Goal: Task Accomplishment & Management: Manage account settings

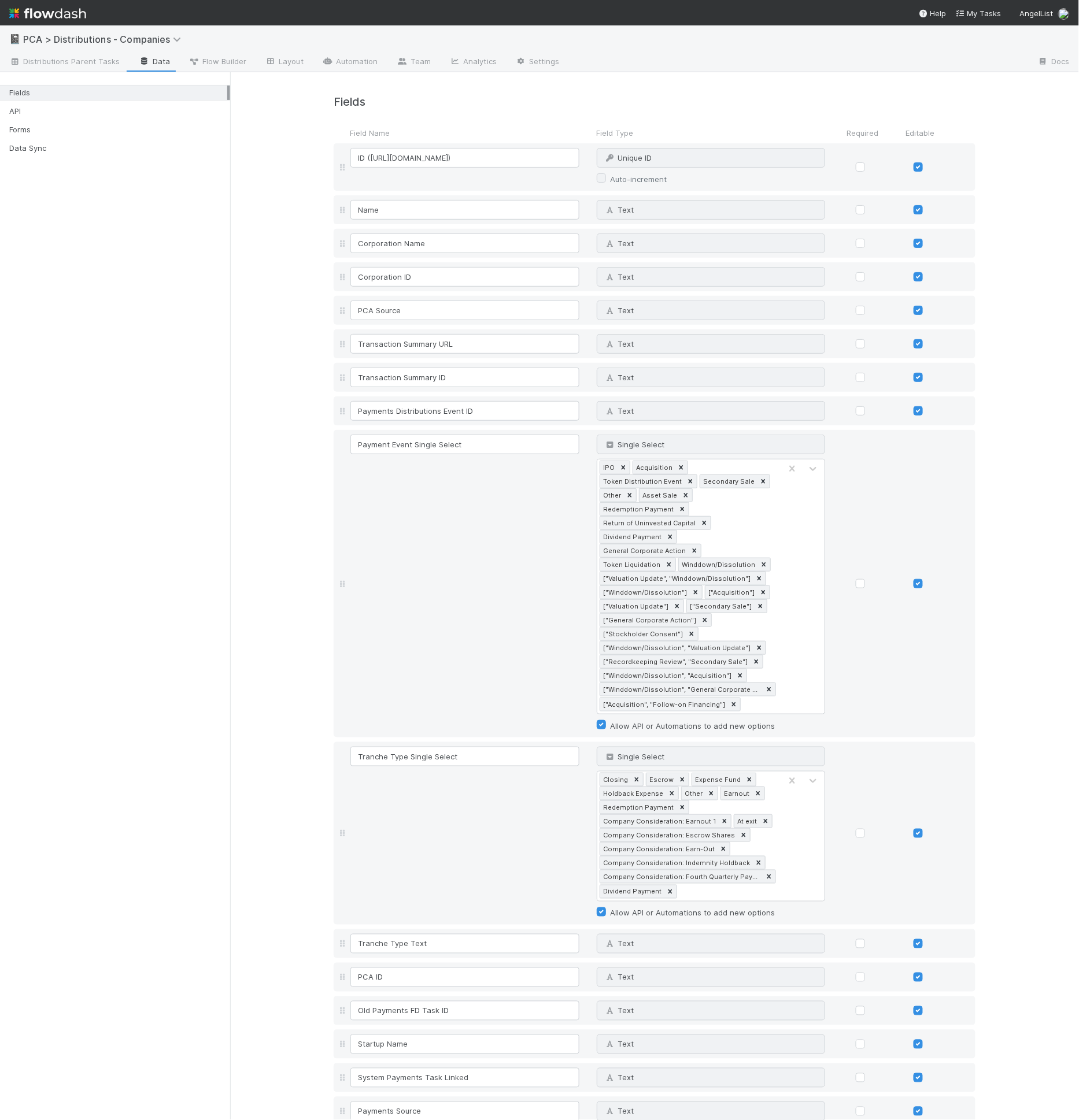
scroll to position [947, 0]
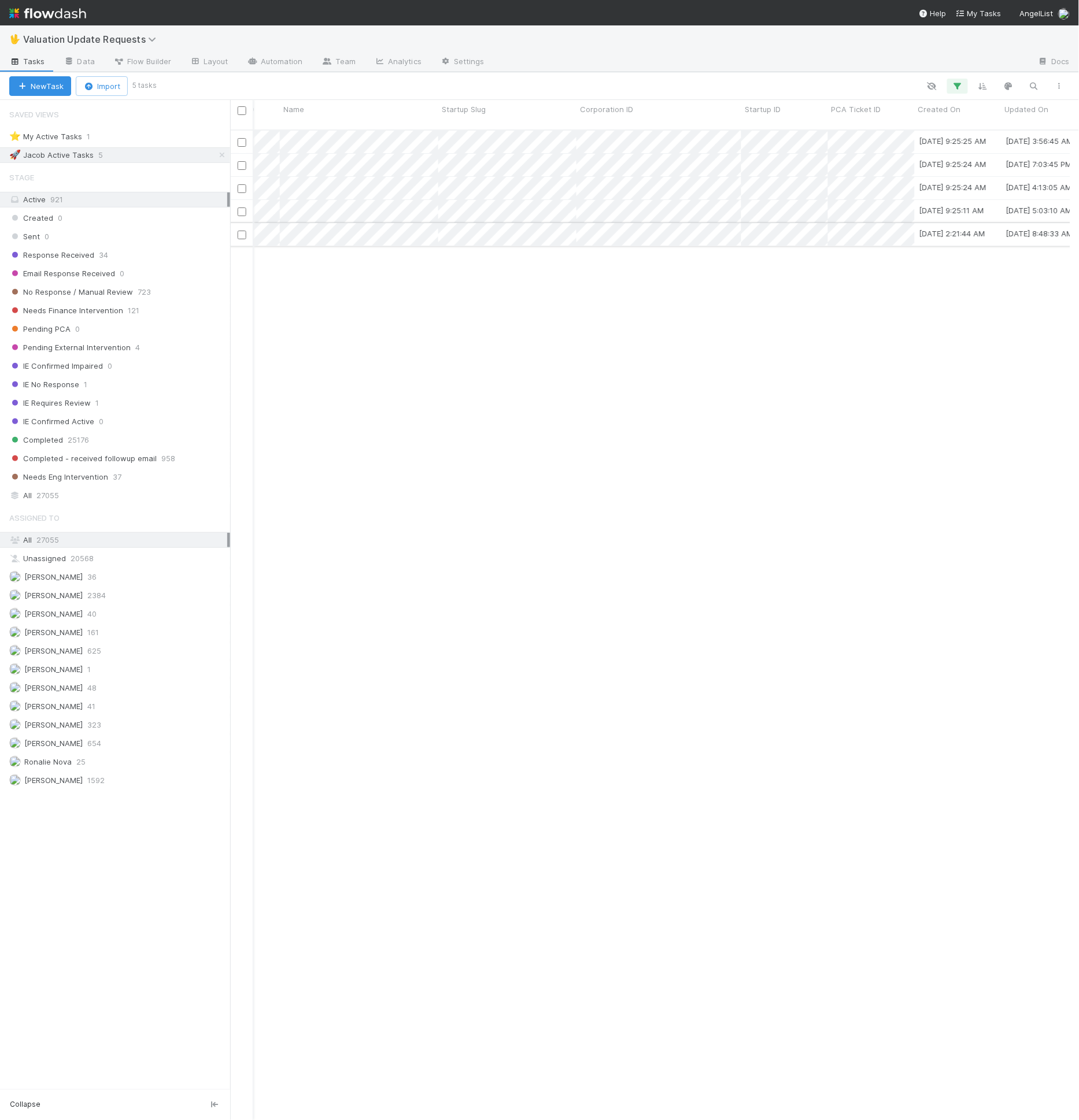
scroll to position [0, 338]
click at [89, 272] on span "Email Response Received" at bounding box center [62, 273] width 106 height 14
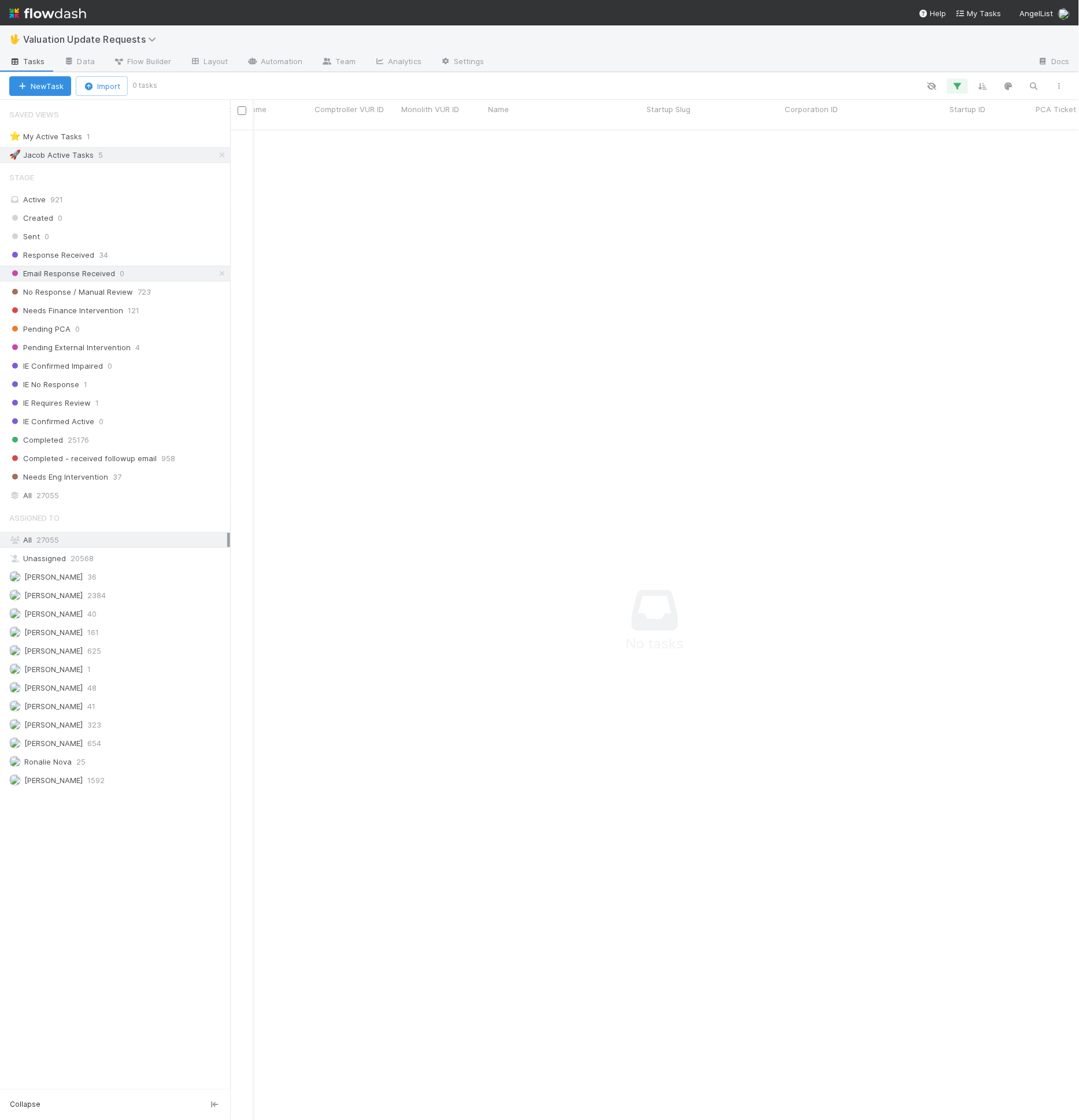
scroll to position [981, 820]
click at [92, 257] on div "Response Received 34" at bounding box center [120, 255] width 221 height 14
click at [139, 275] on div "Email Response Received 0" at bounding box center [120, 273] width 221 height 14
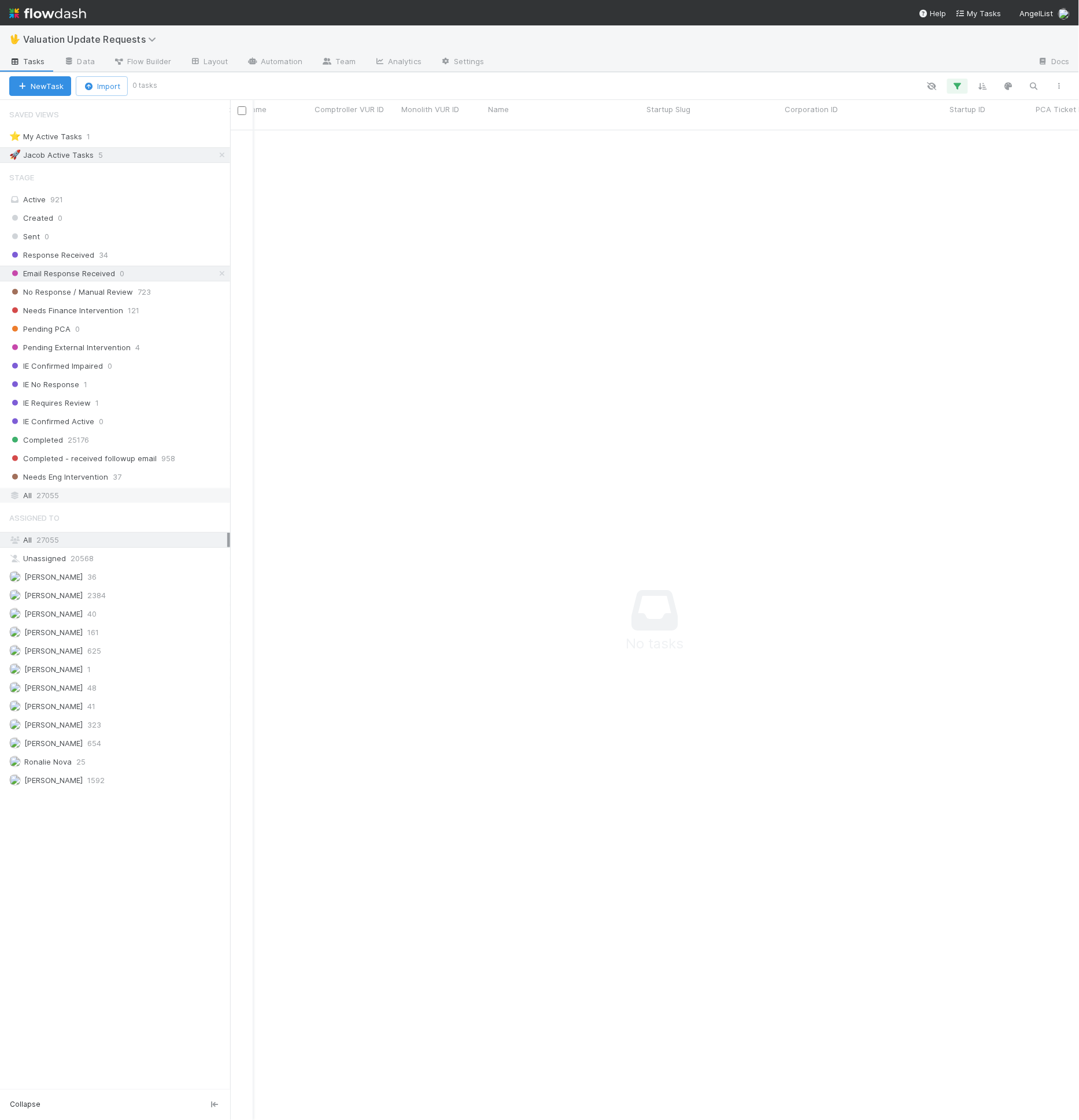
click at [75, 488] on div "All 27055" at bounding box center [118, 495] width 218 height 14
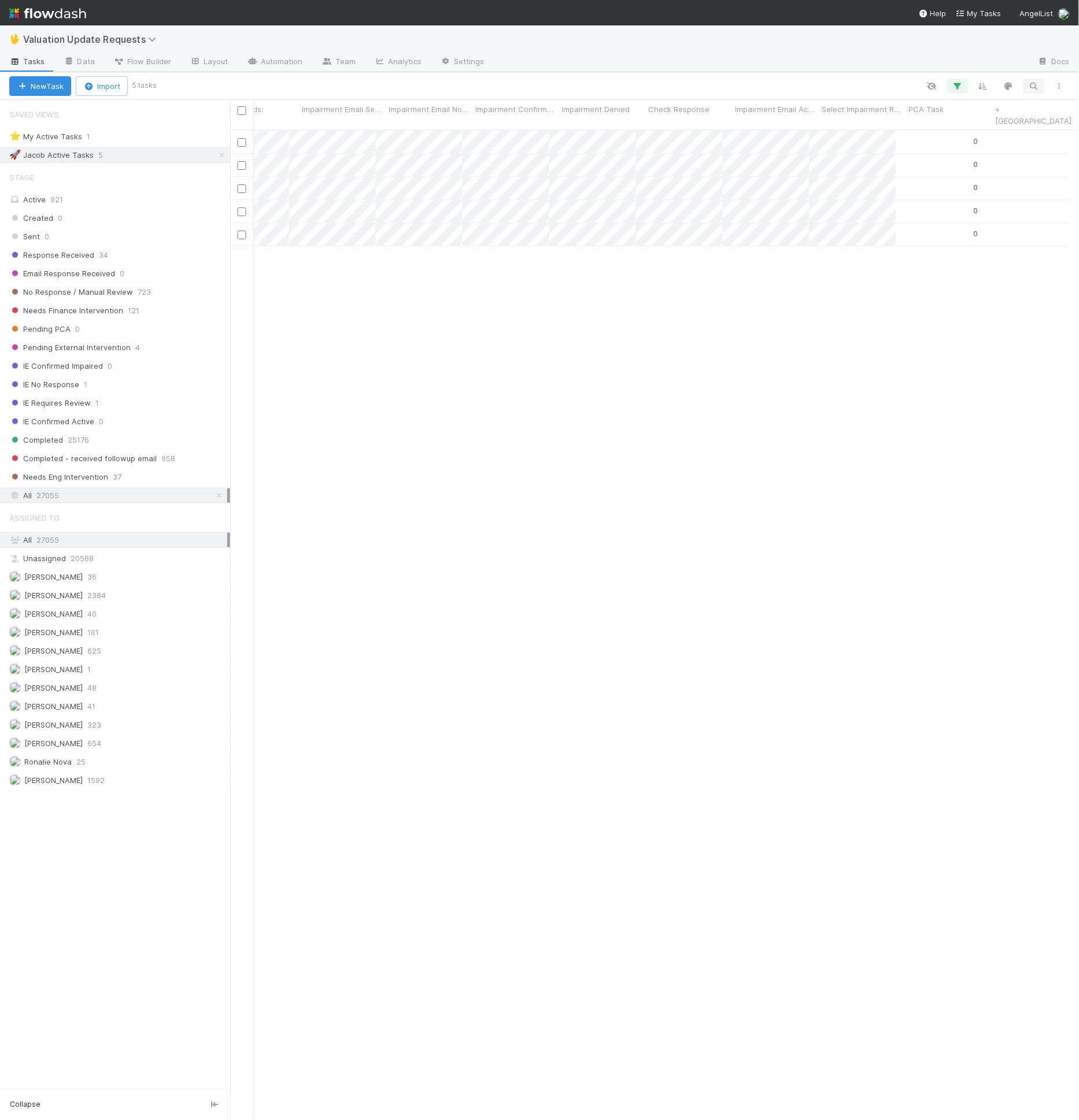
click at [1046, 89] on div "Search Search Search Search Search" at bounding box center [612, 86] width 917 height 15
click at [1035, 89] on icon "button" at bounding box center [1034, 86] width 12 height 10
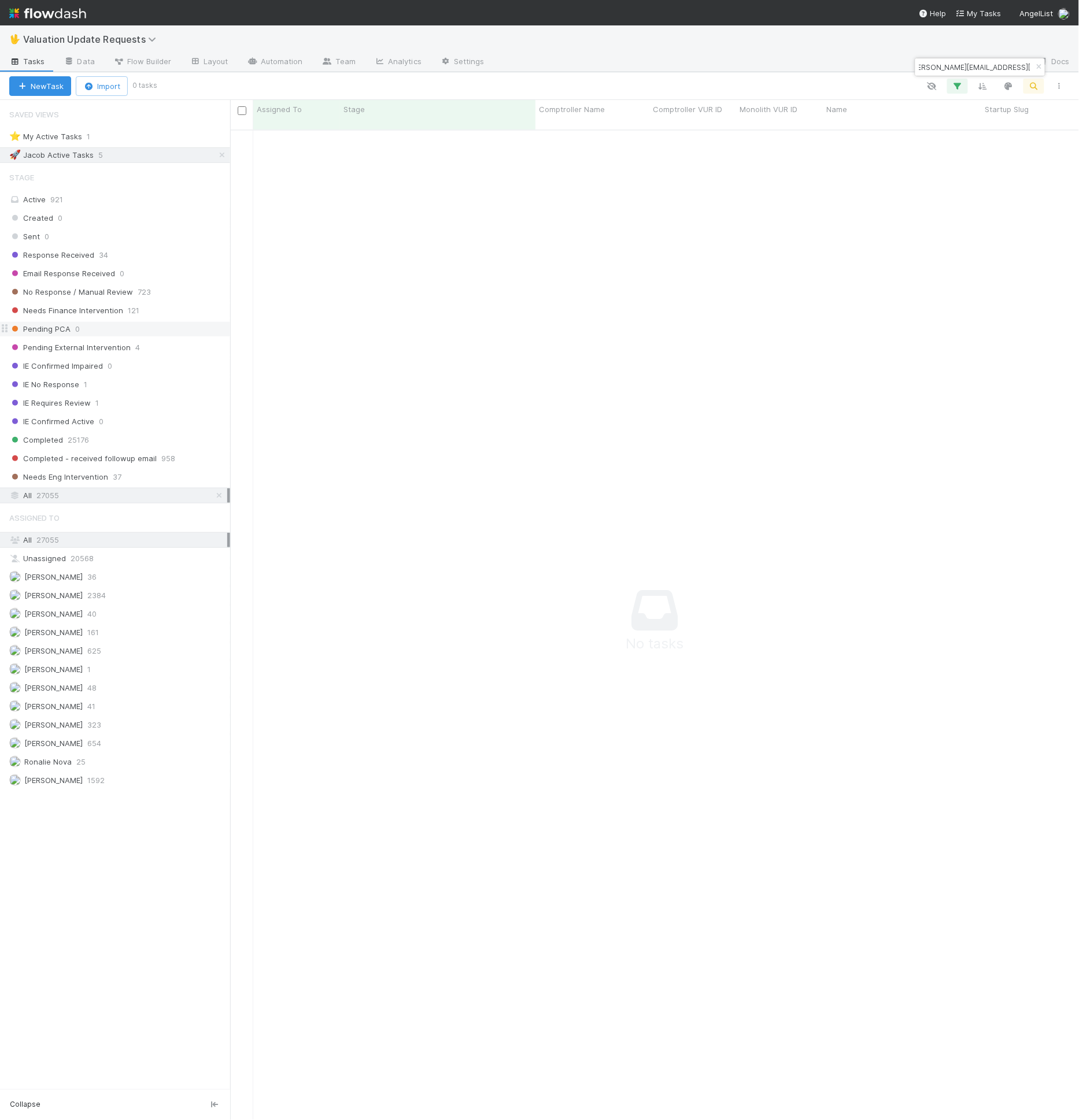
type input "allison@allisonpickens.com"
drag, startPoint x: 83, startPoint y: 325, endPoint x: 87, endPoint y: 331, distance: 7.2
click at [84, 325] on div "Pending PCA 0" at bounding box center [120, 328] width 221 height 14
click at [95, 322] on div "Pending PCA 0" at bounding box center [120, 328] width 221 height 14
click at [98, 314] on div "Created 0 Sent 0 Response Received 34 Email Response Received 0 No Response / M…" at bounding box center [115, 348] width 230 height 275
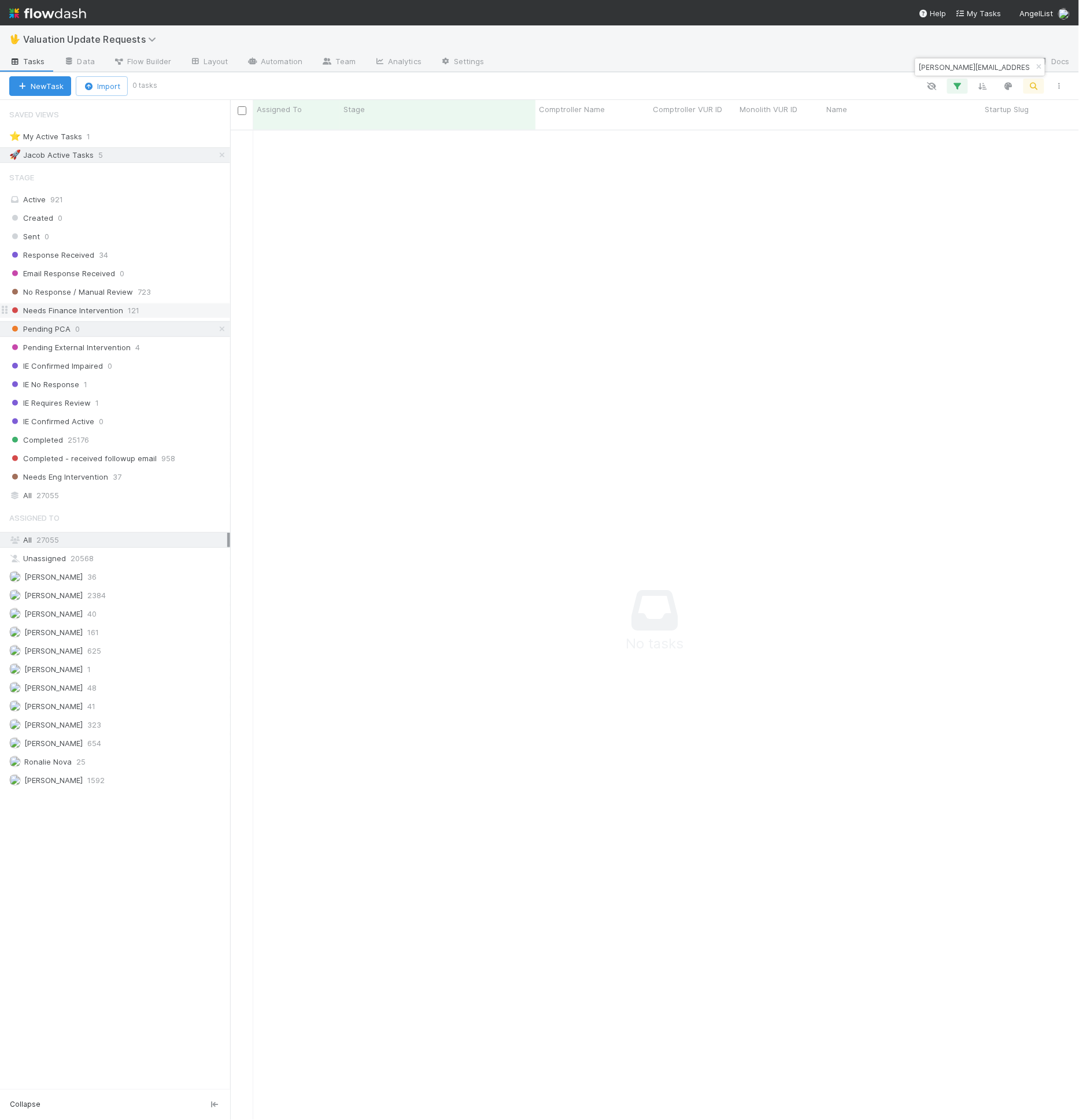
click at [99, 311] on span "Needs Finance Intervention" at bounding box center [66, 310] width 114 height 14
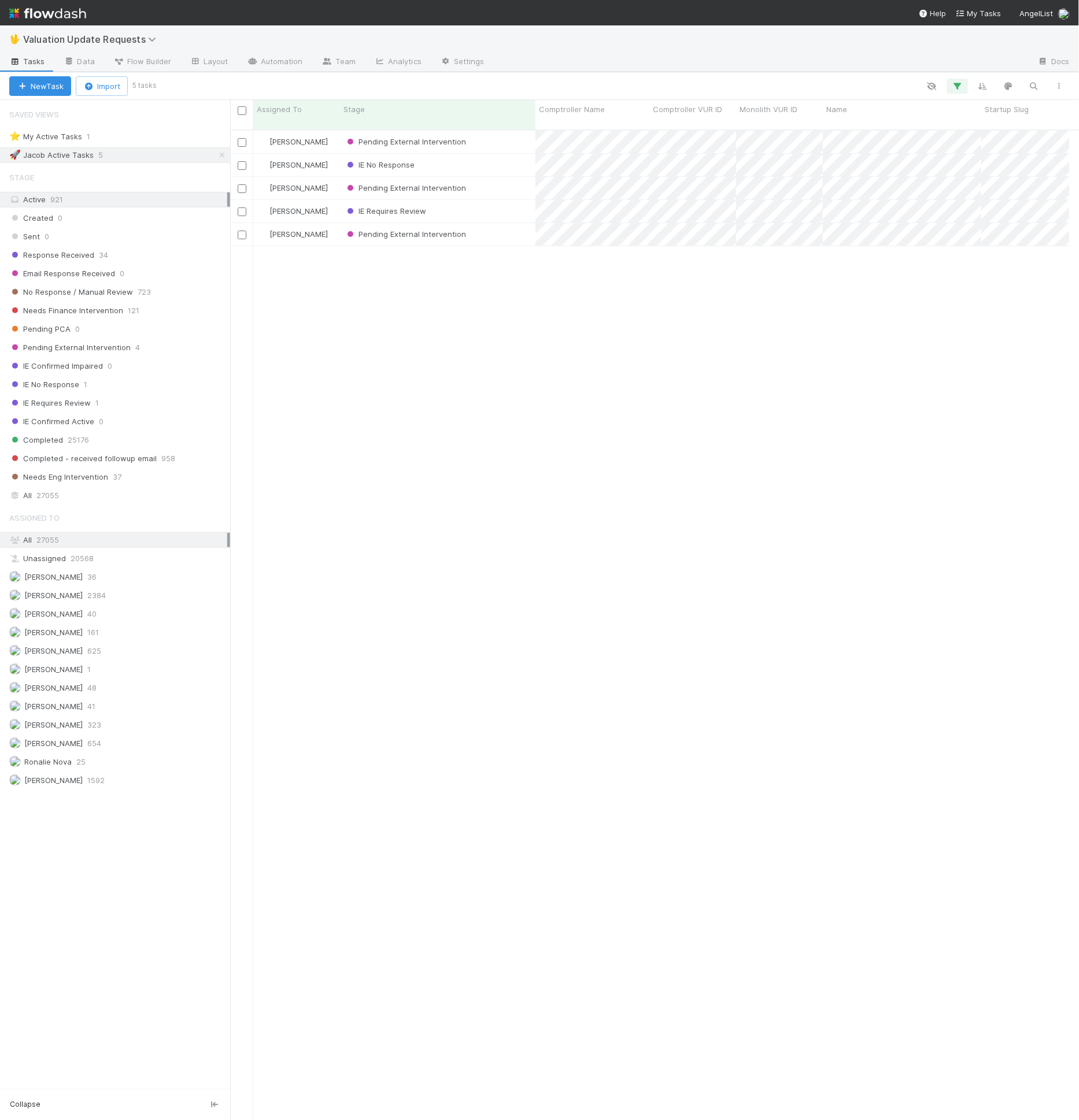
scroll to position [0, 3]
click at [80, 261] on div "Created 0 Sent 0 Response Received 34 Email Response Received 0 No Response / M…" at bounding box center [115, 348] width 230 height 275
click at [85, 255] on span "Response Received" at bounding box center [51, 255] width 85 height 14
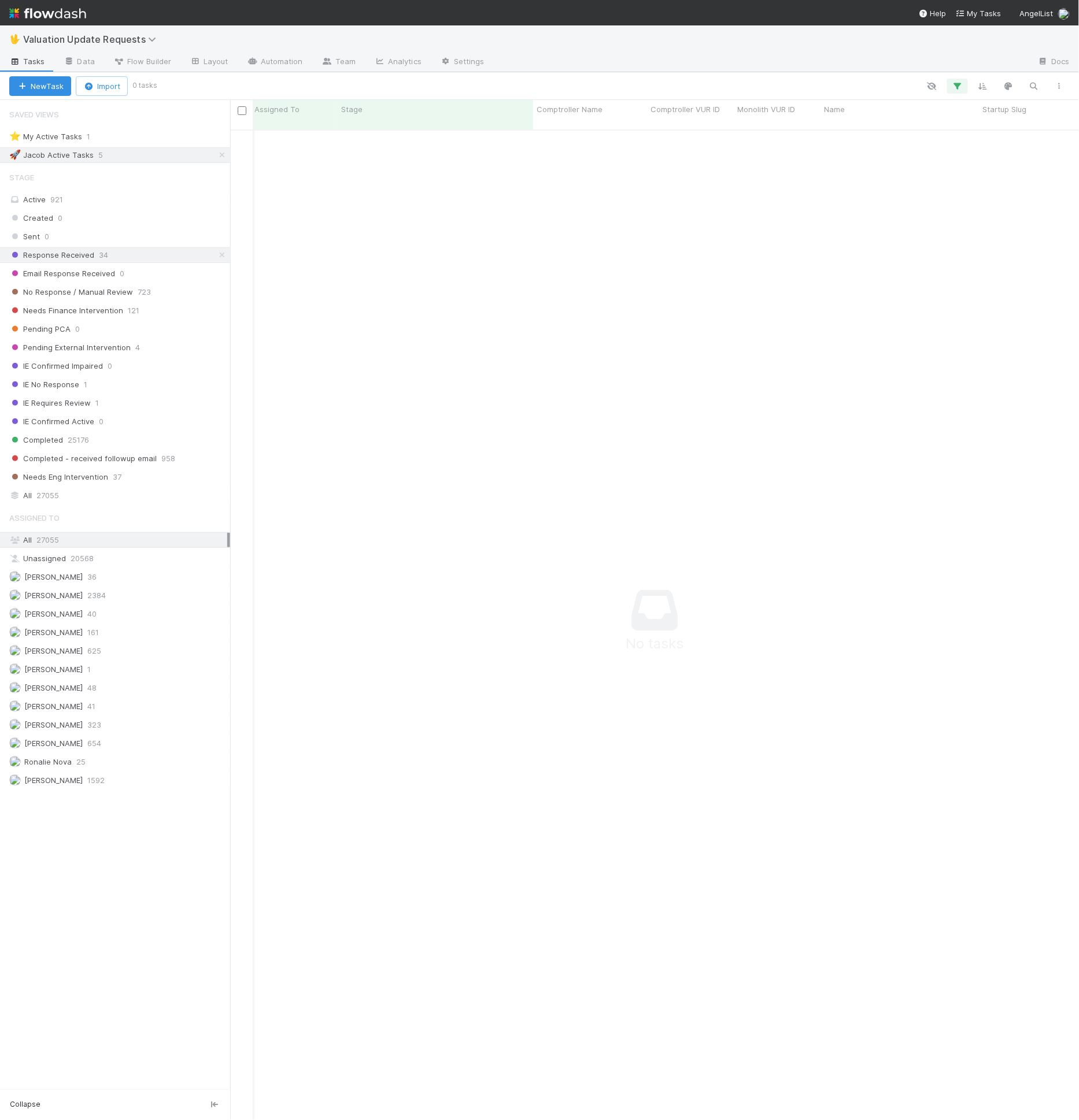
scroll to position [981, 820]
click at [53, 289] on span "No Response / Manual Review" at bounding box center [71, 292] width 124 height 14
click at [957, 83] on icon "button" at bounding box center [958, 86] width 12 height 10
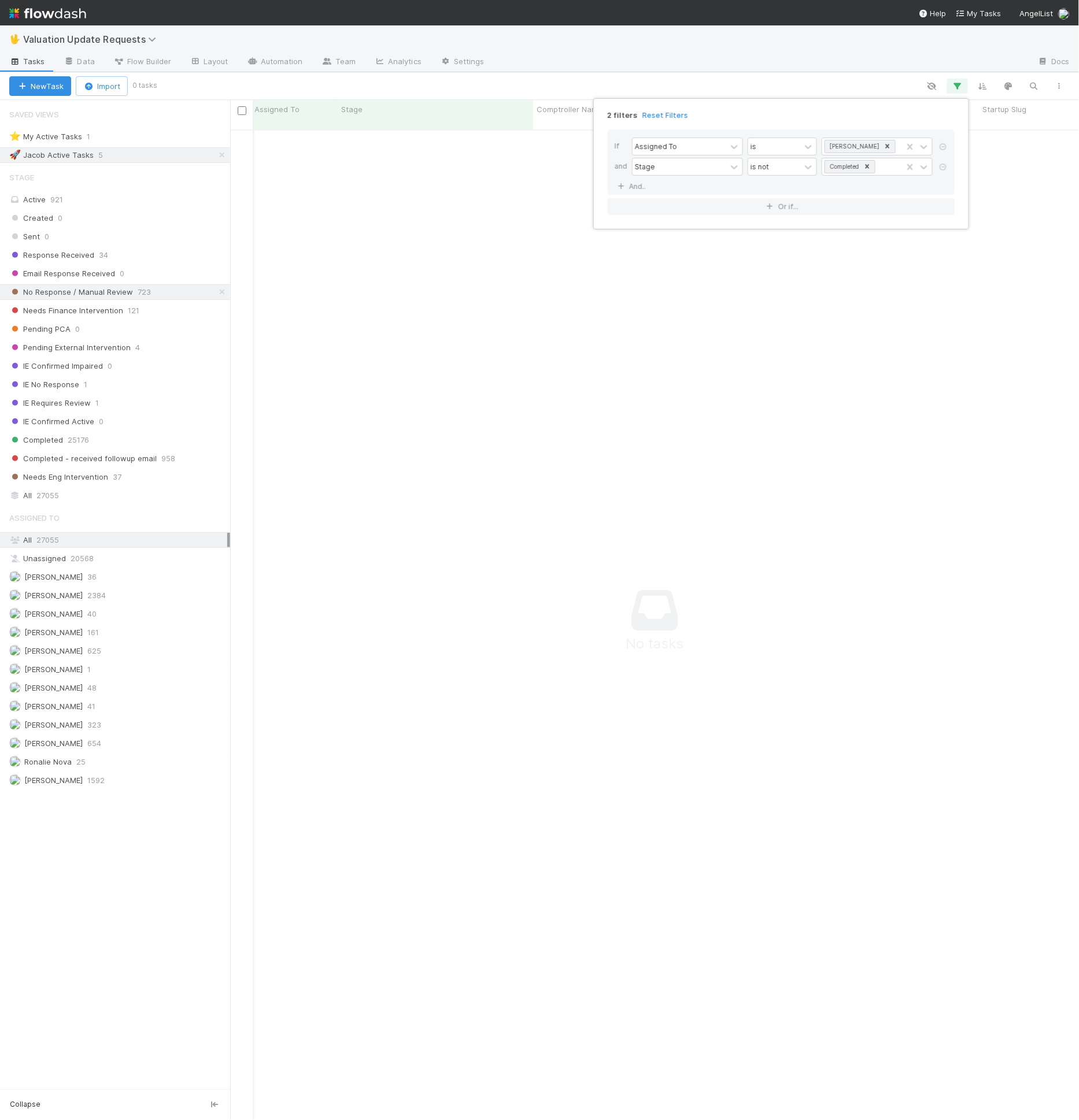
click at [723, 348] on div "2 filters Reset Filters If Assigned To is Jacob Weiss and Stage is not Complete…" at bounding box center [540, 560] width 1079 height 1120
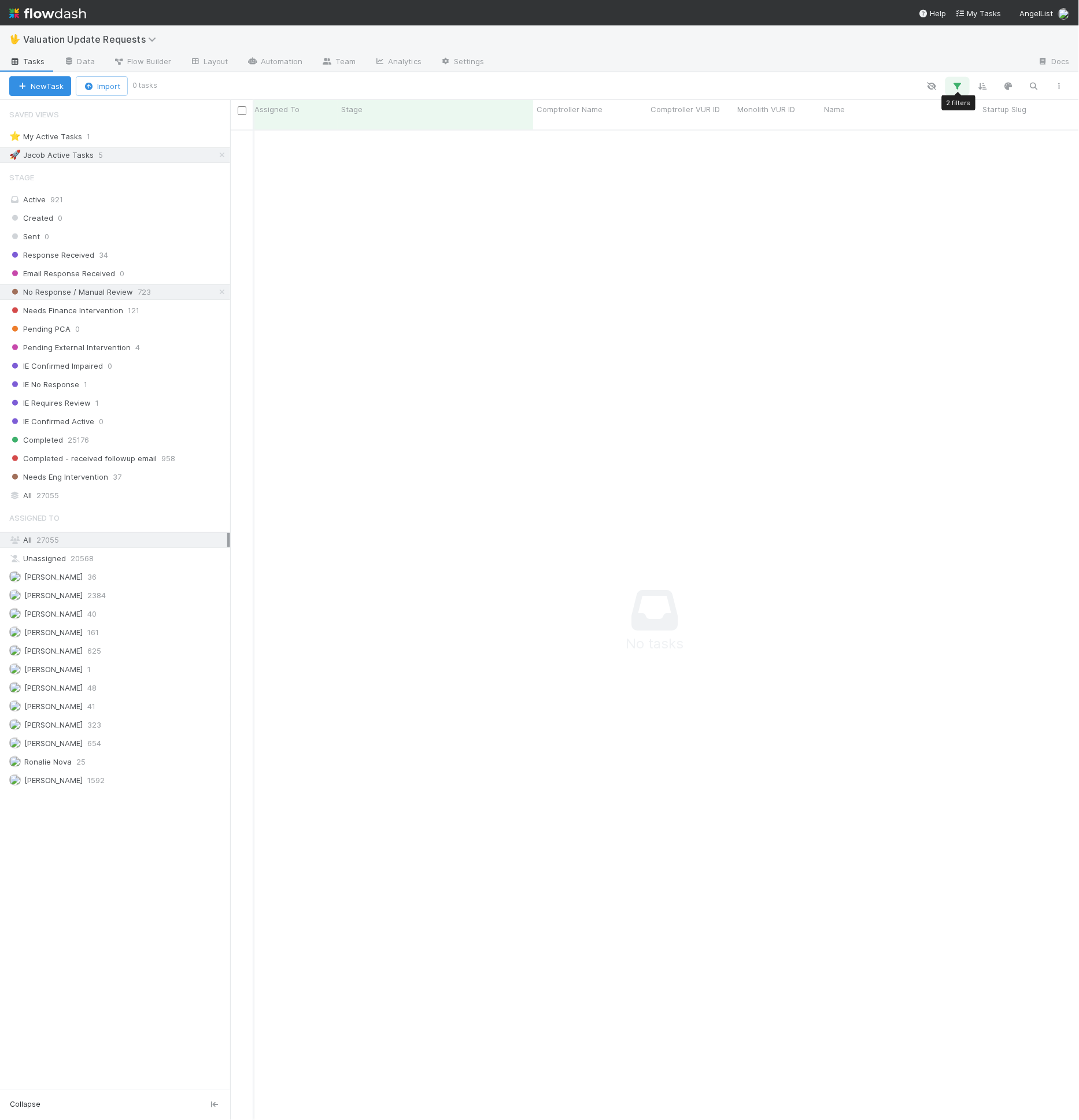
click at [952, 80] on button "button" at bounding box center [957, 86] width 21 height 15
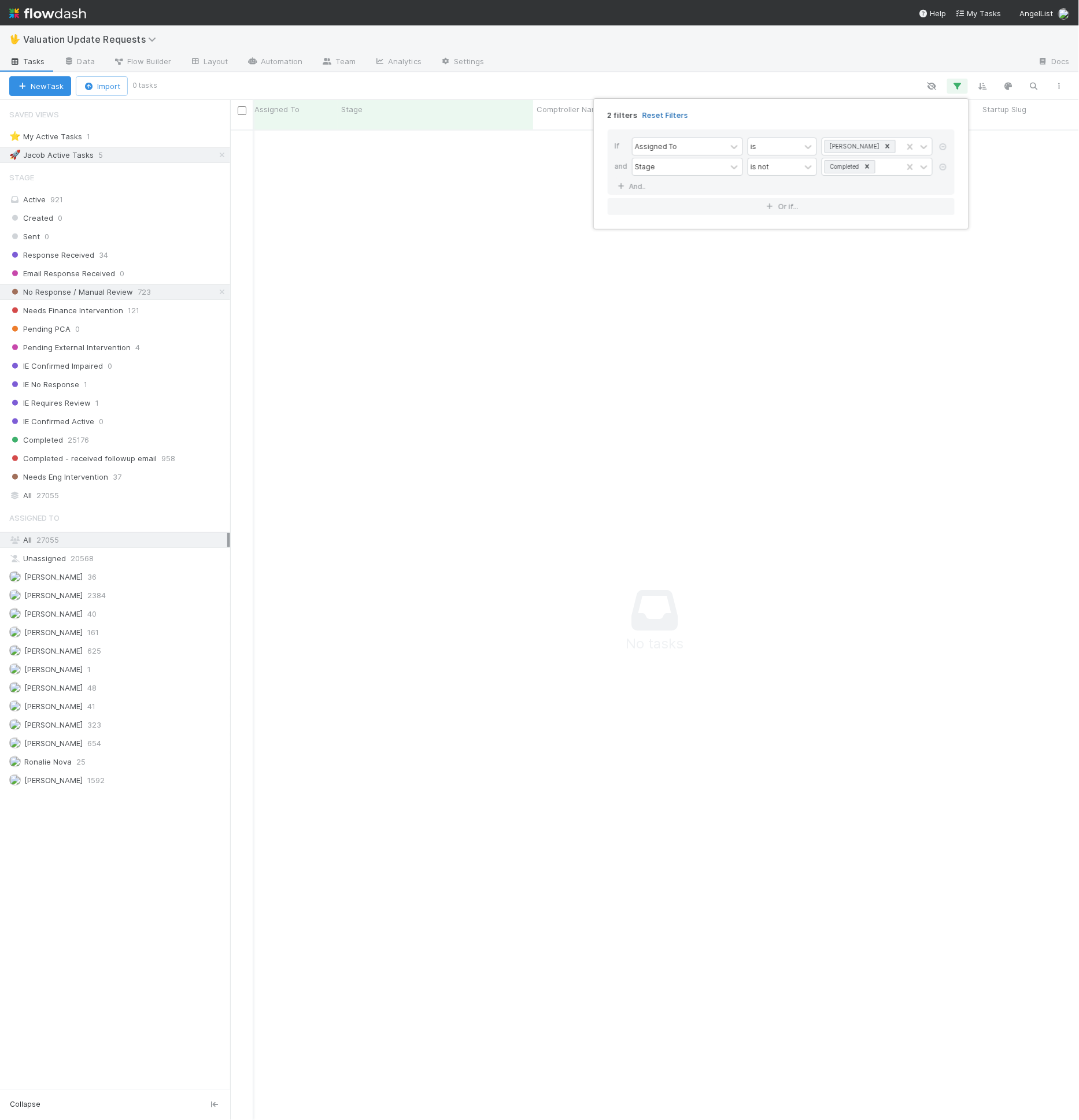
click at [671, 118] on link "Reset Filters" at bounding box center [665, 116] width 46 height 10
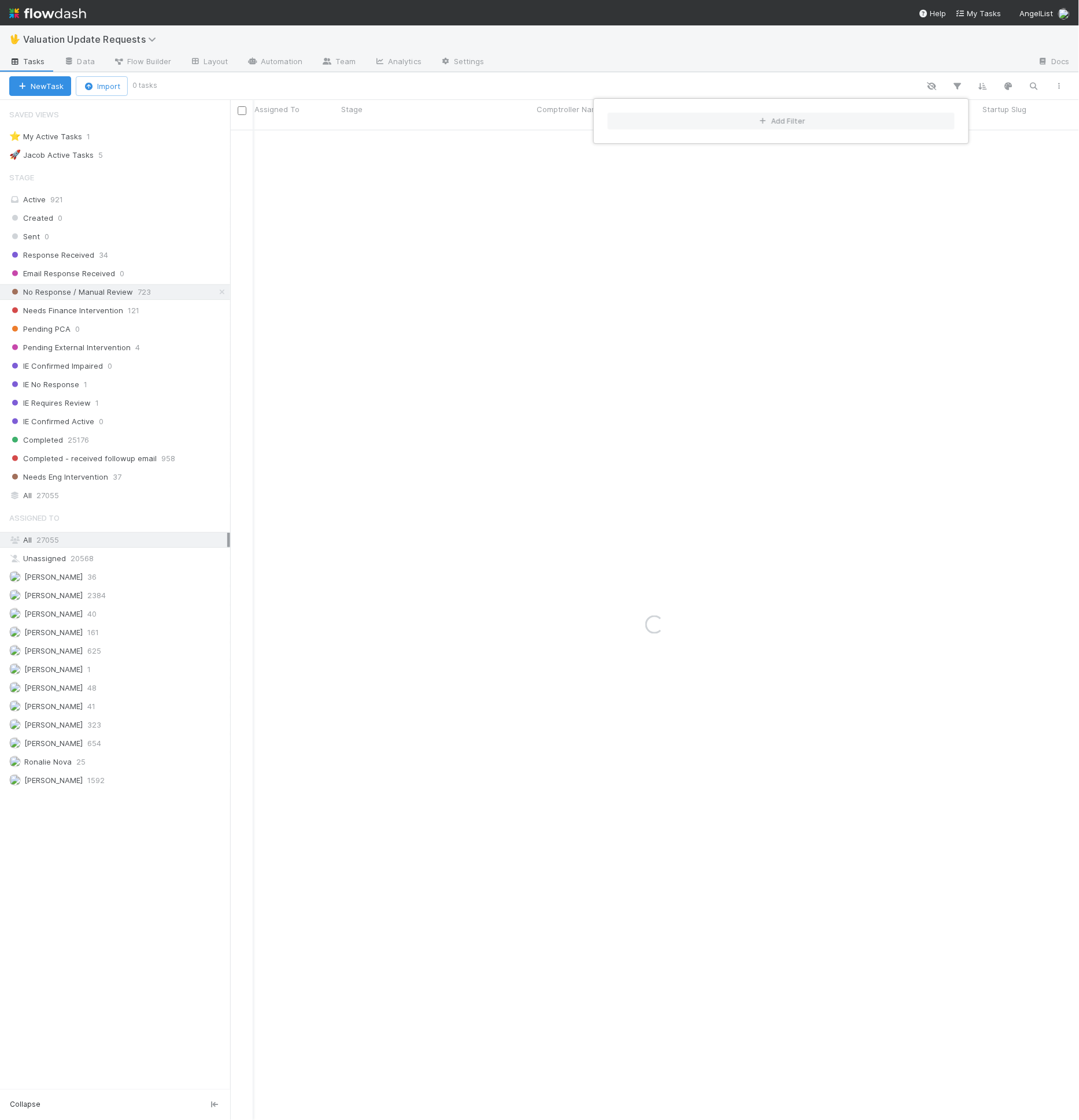
click at [679, 91] on div "Add Filter" at bounding box center [540, 560] width 1079 height 1120
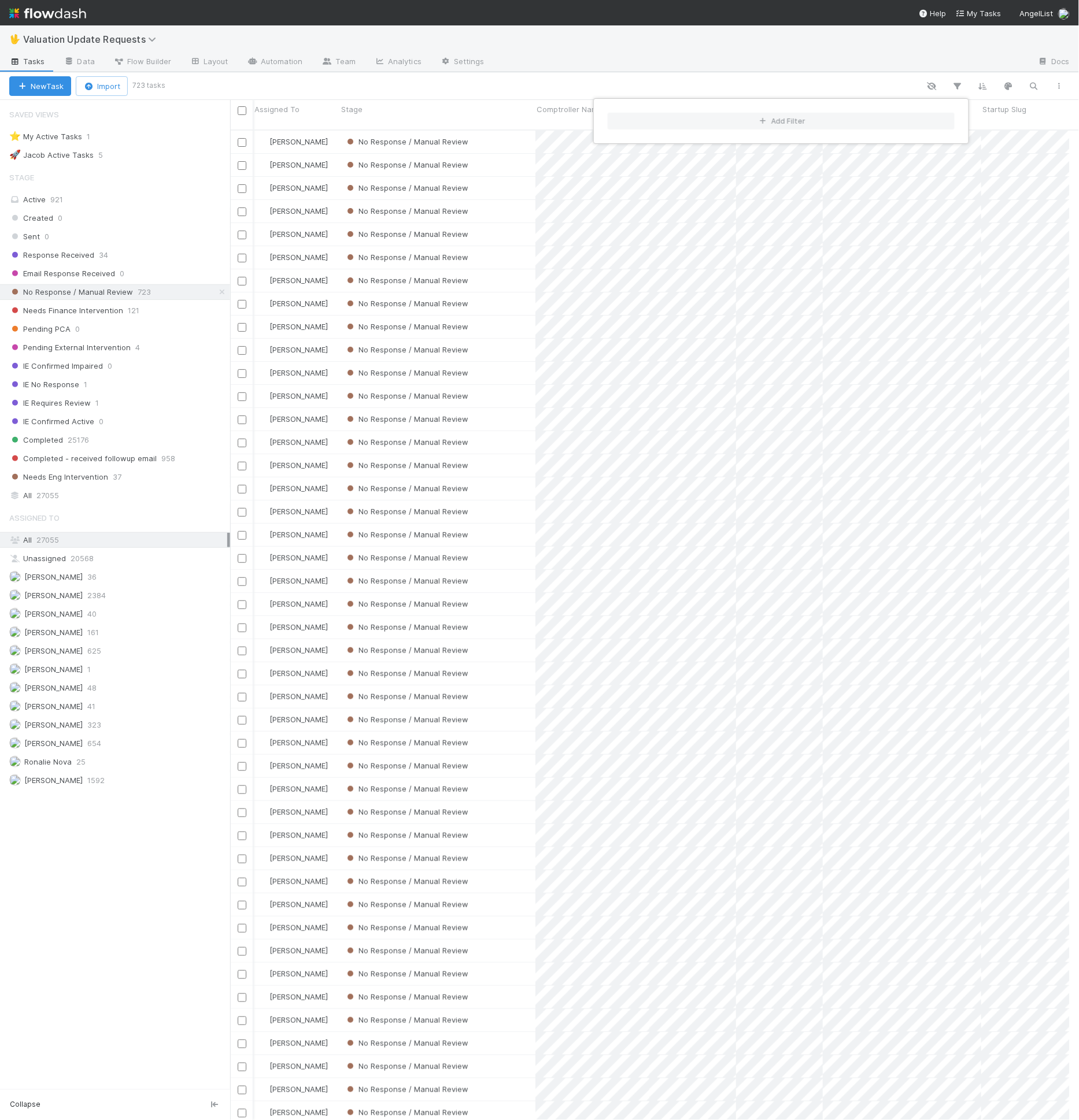
scroll to position [990, 829]
click at [513, 90] on div "Add Filter" at bounding box center [540, 560] width 1079 height 1120
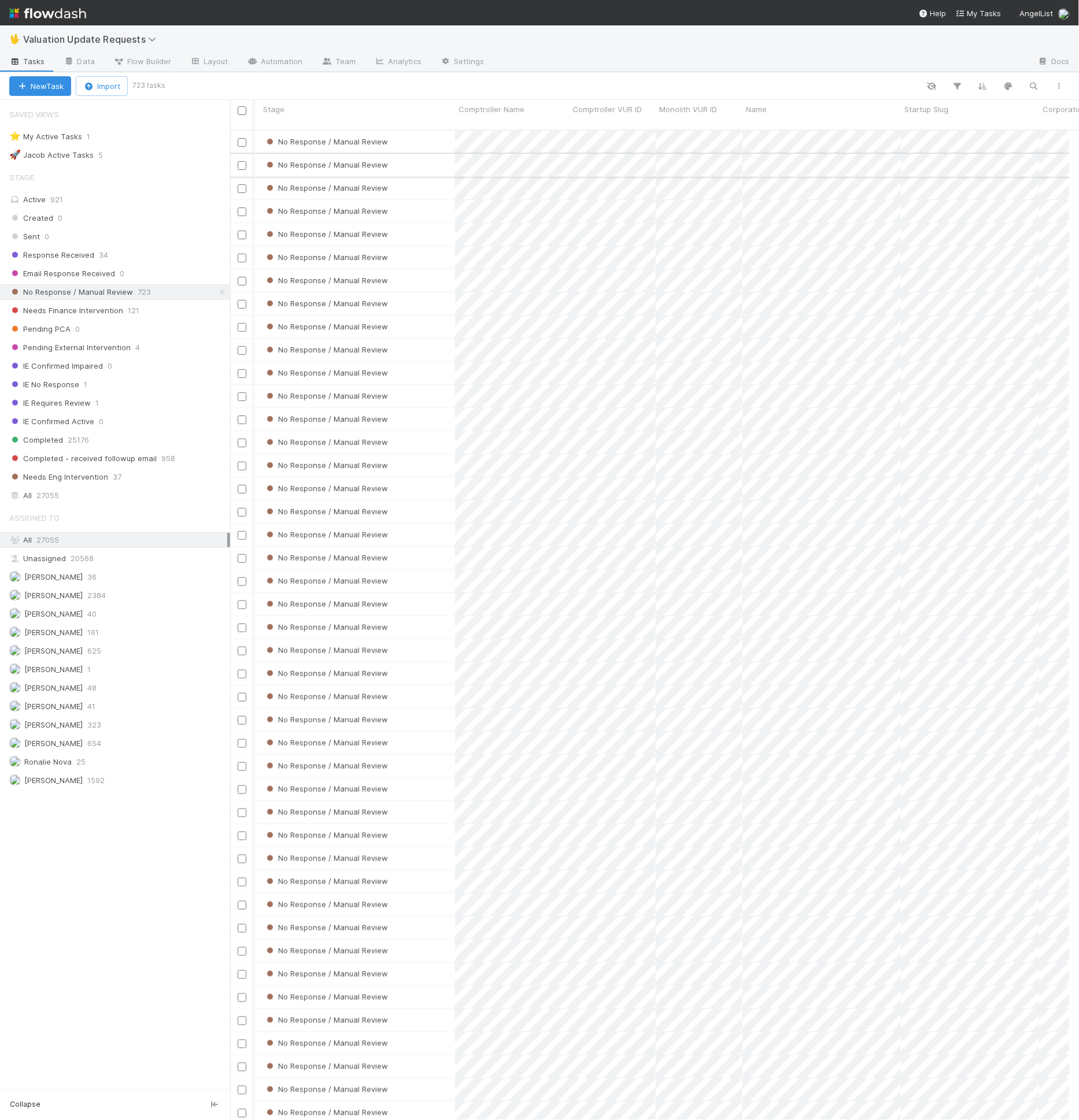
scroll to position [0, 80]
click at [60, 490] on div "All 27055" at bounding box center [118, 495] width 218 height 14
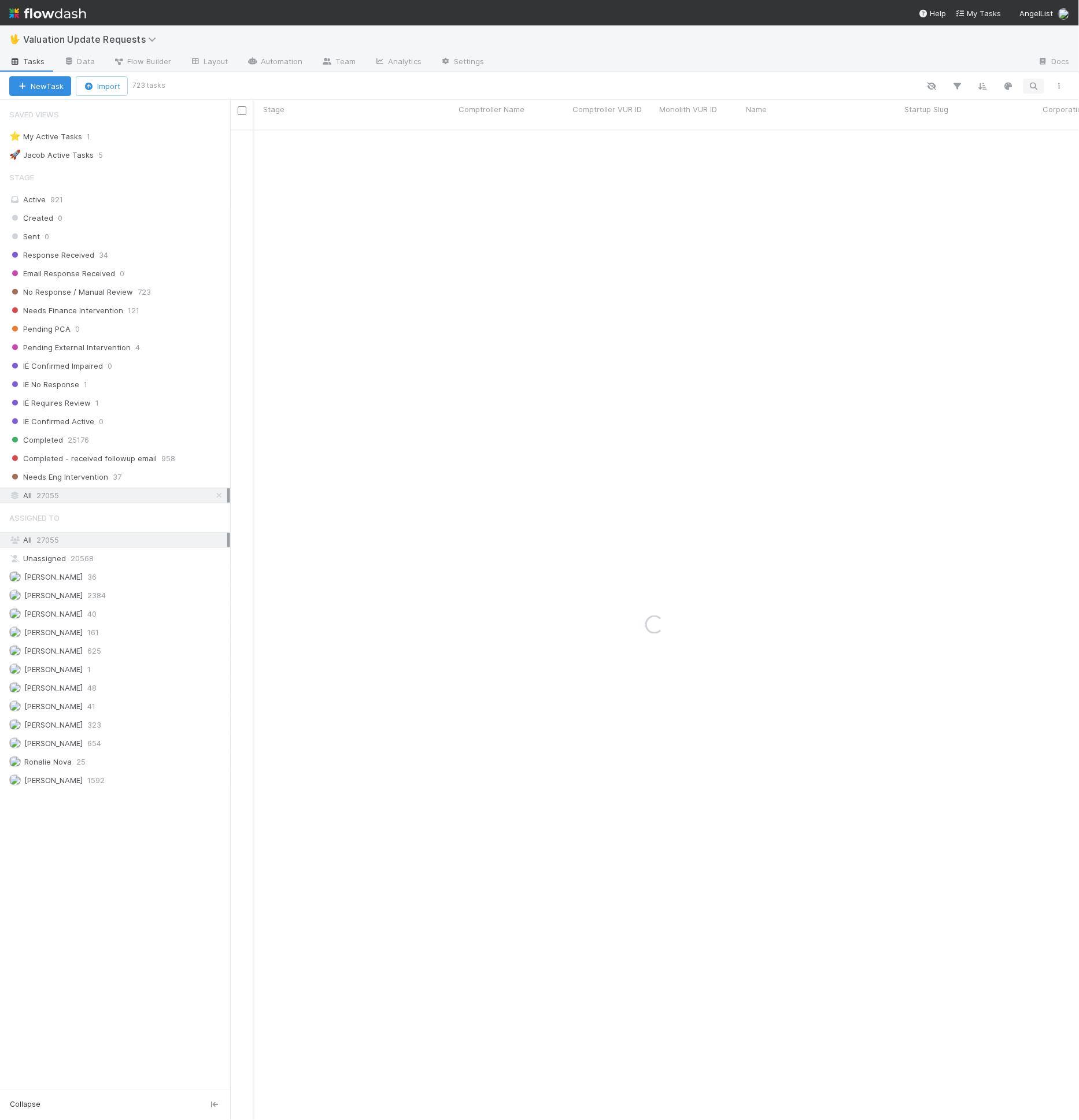
click at [1030, 87] on icon "button" at bounding box center [1034, 86] width 12 height 10
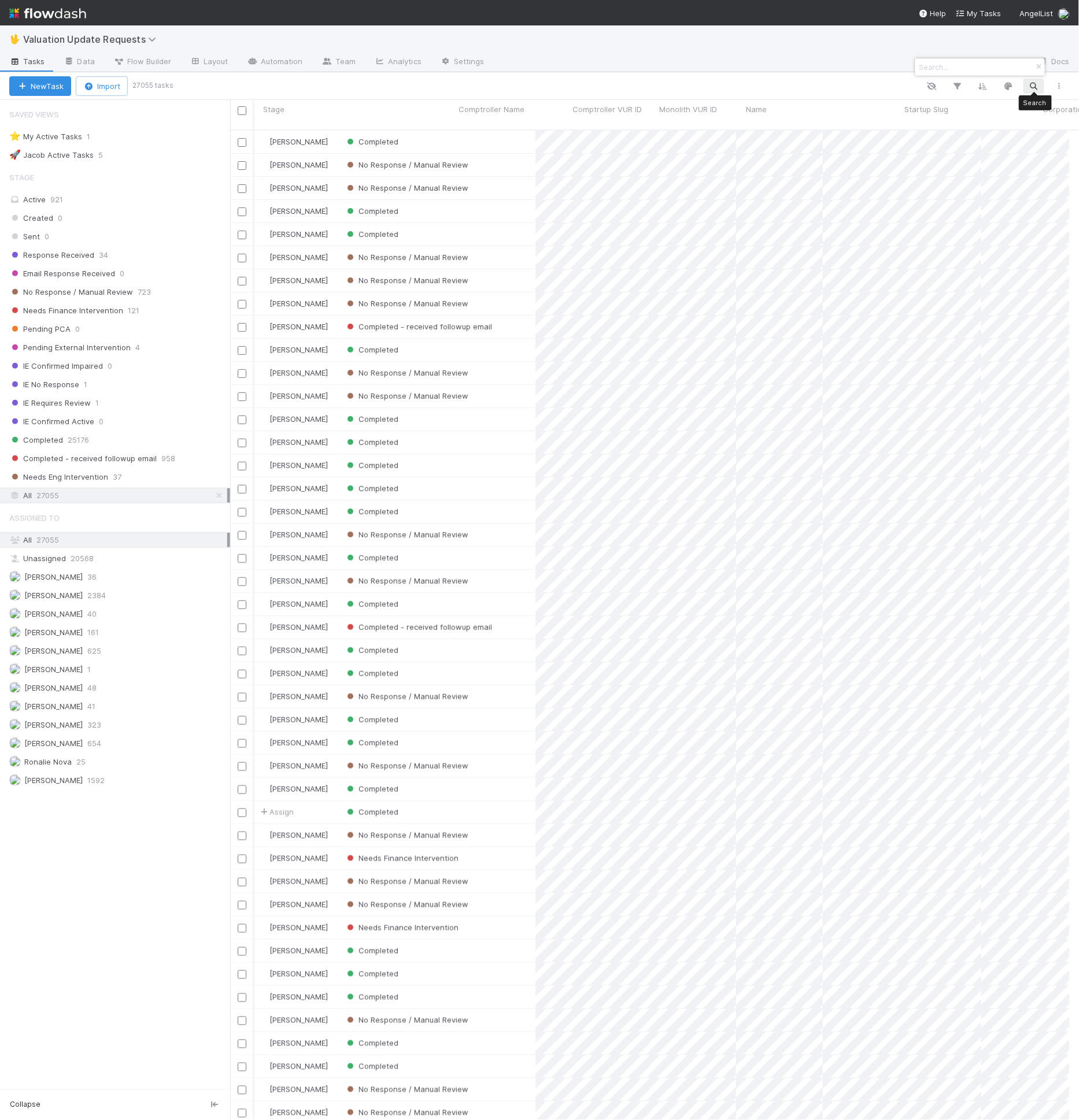
scroll to position [990, 829]
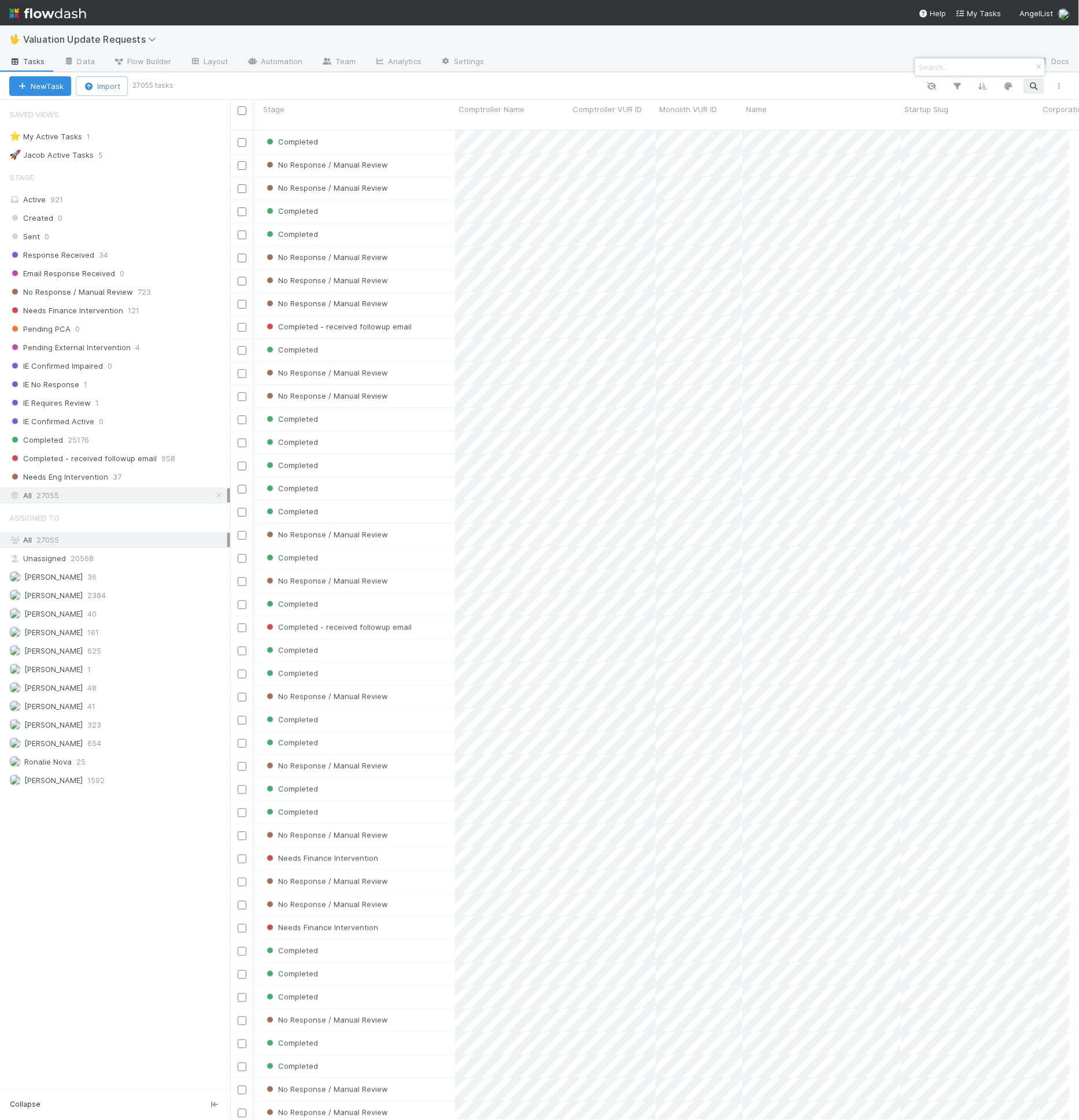
paste input "Fairmarkit"
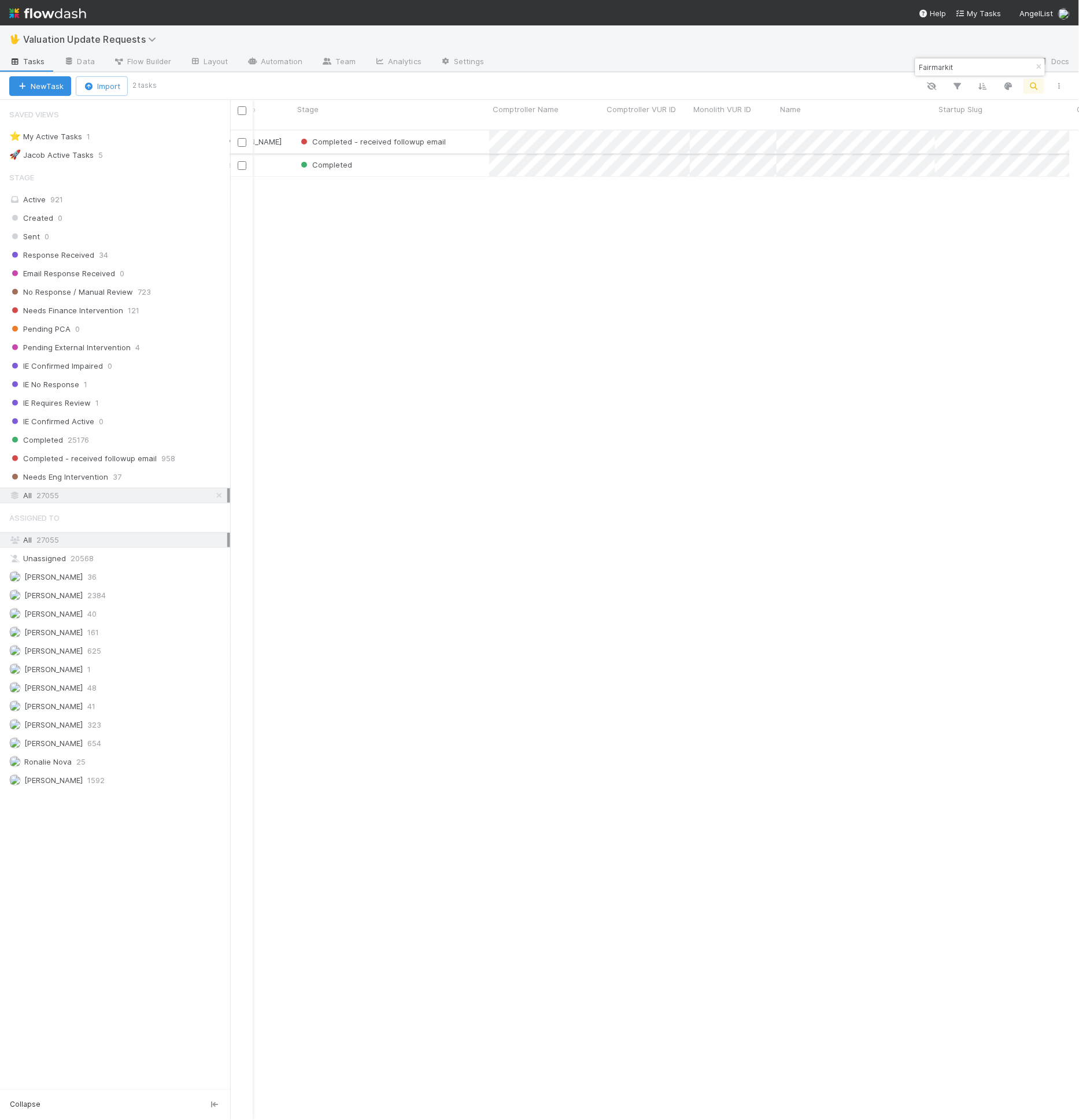
scroll to position [0, 0]
type input "Fairmarkit"
click at [519, 131] on div "Completed - received followup email" at bounding box center [437, 142] width 195 height 23
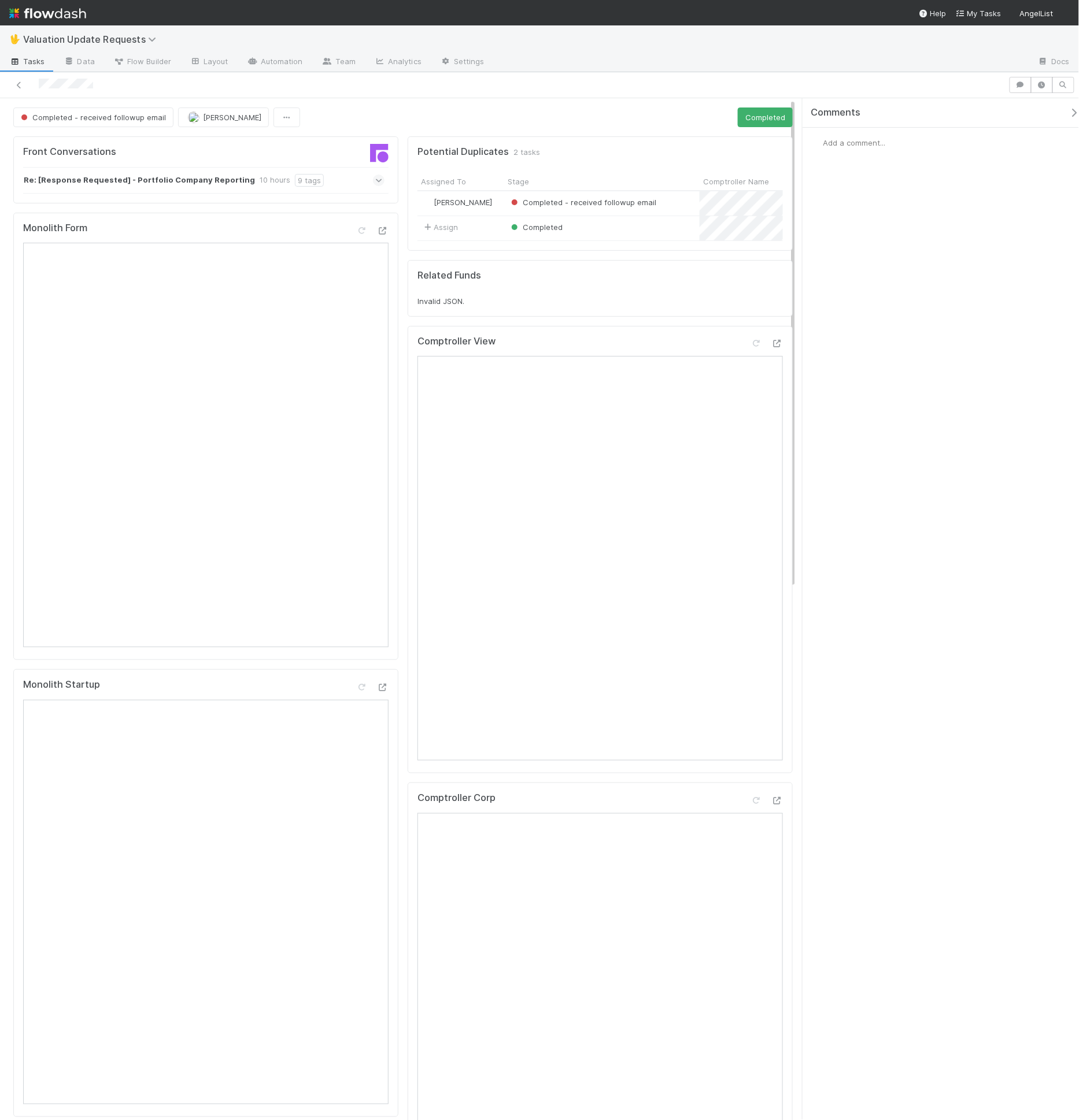
click at [266, 178] on div "10 hours" at bounding box center [275, 180] width 31 height 13
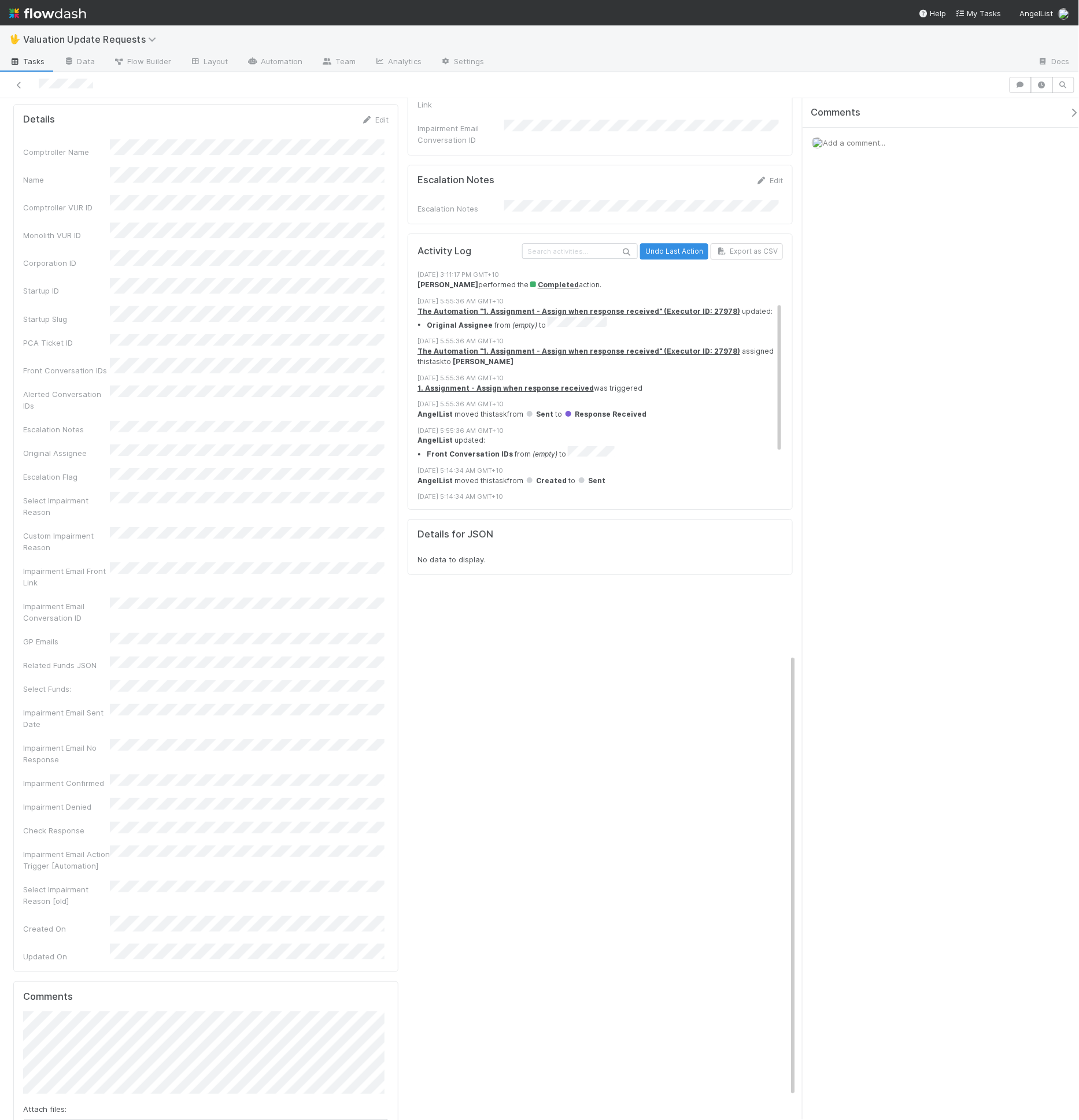
scroll to position [50, 0]
click at [504, 400] on div "[DATE] 5:55:36 AM GMT+10" at bounding box center [605, 405] width 375 height 10
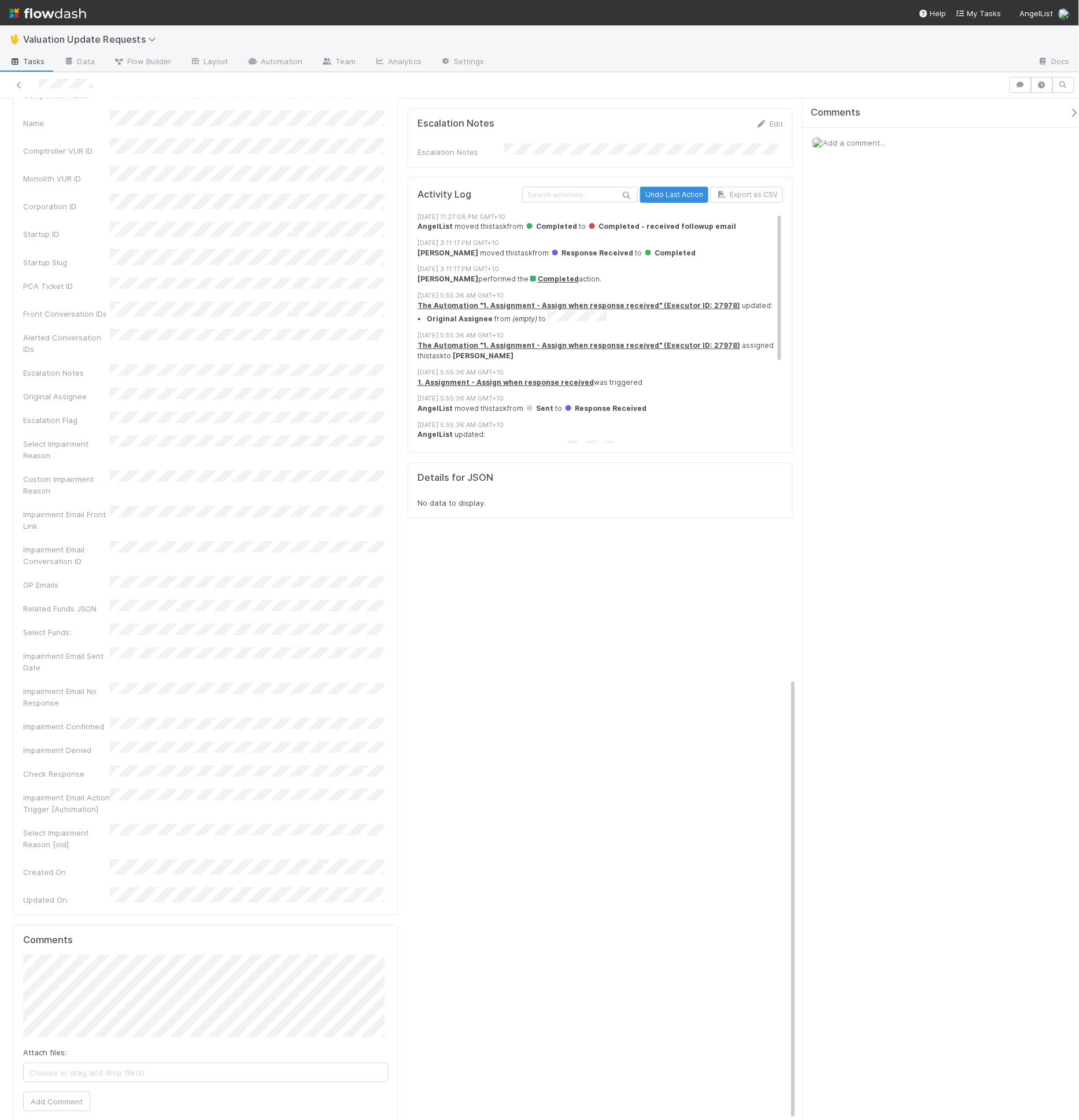
scroll to position [940, 0]
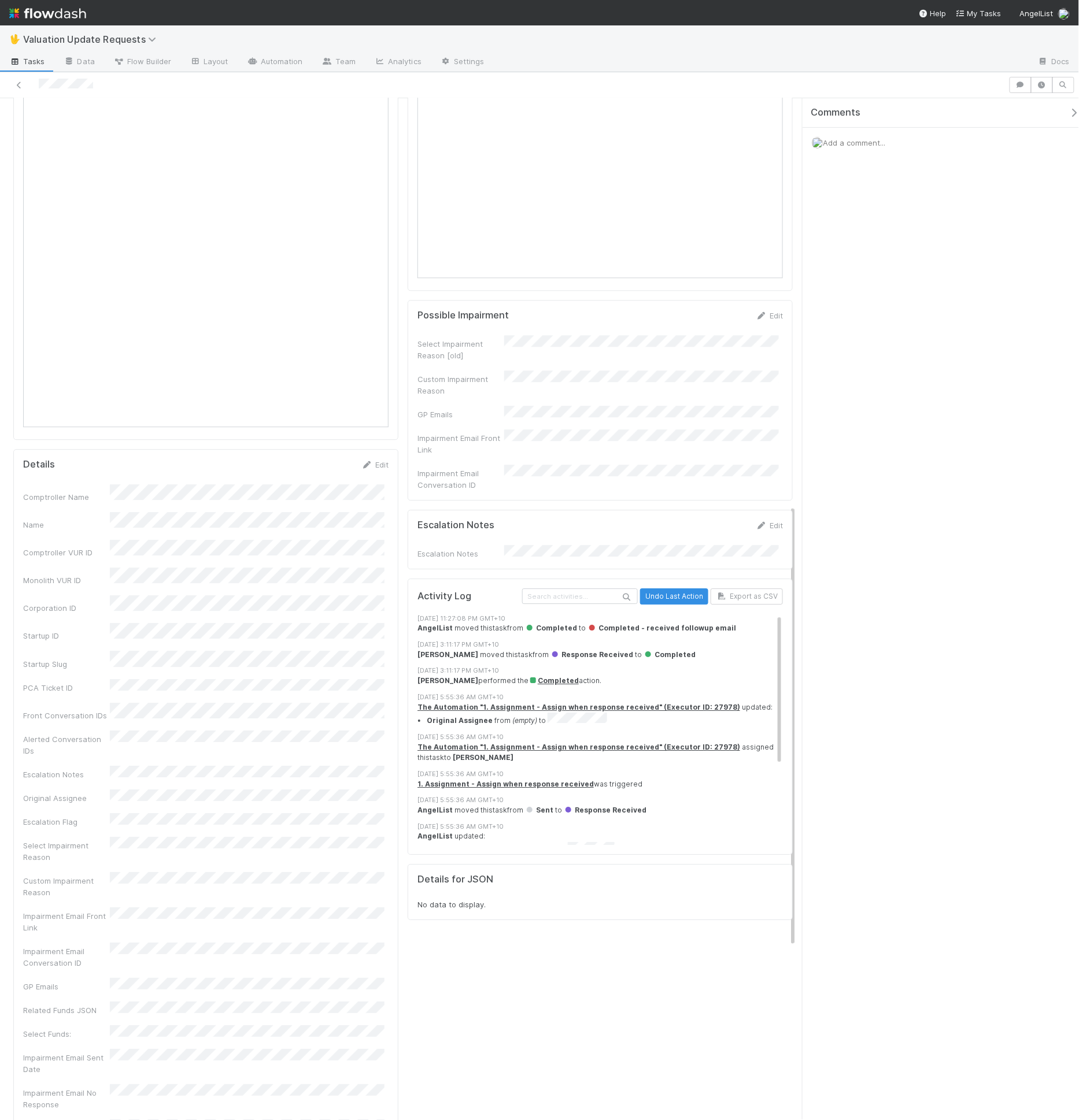
click at [560, 796] on div "[DATE] 5:55:36 AM GMT+10" at bounding box center [605, 801] width 375 height 10
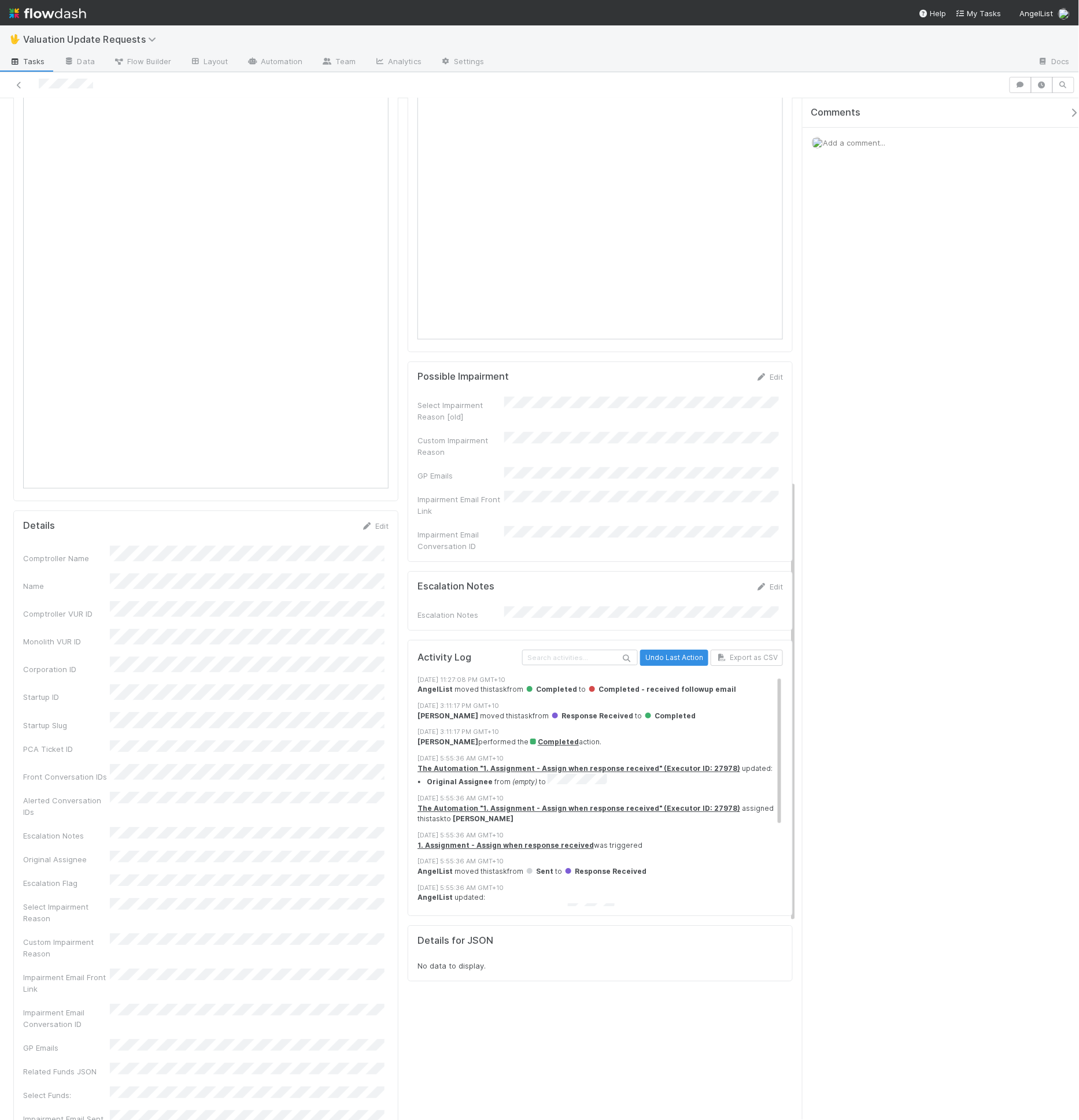
scroll to position [872, 0]
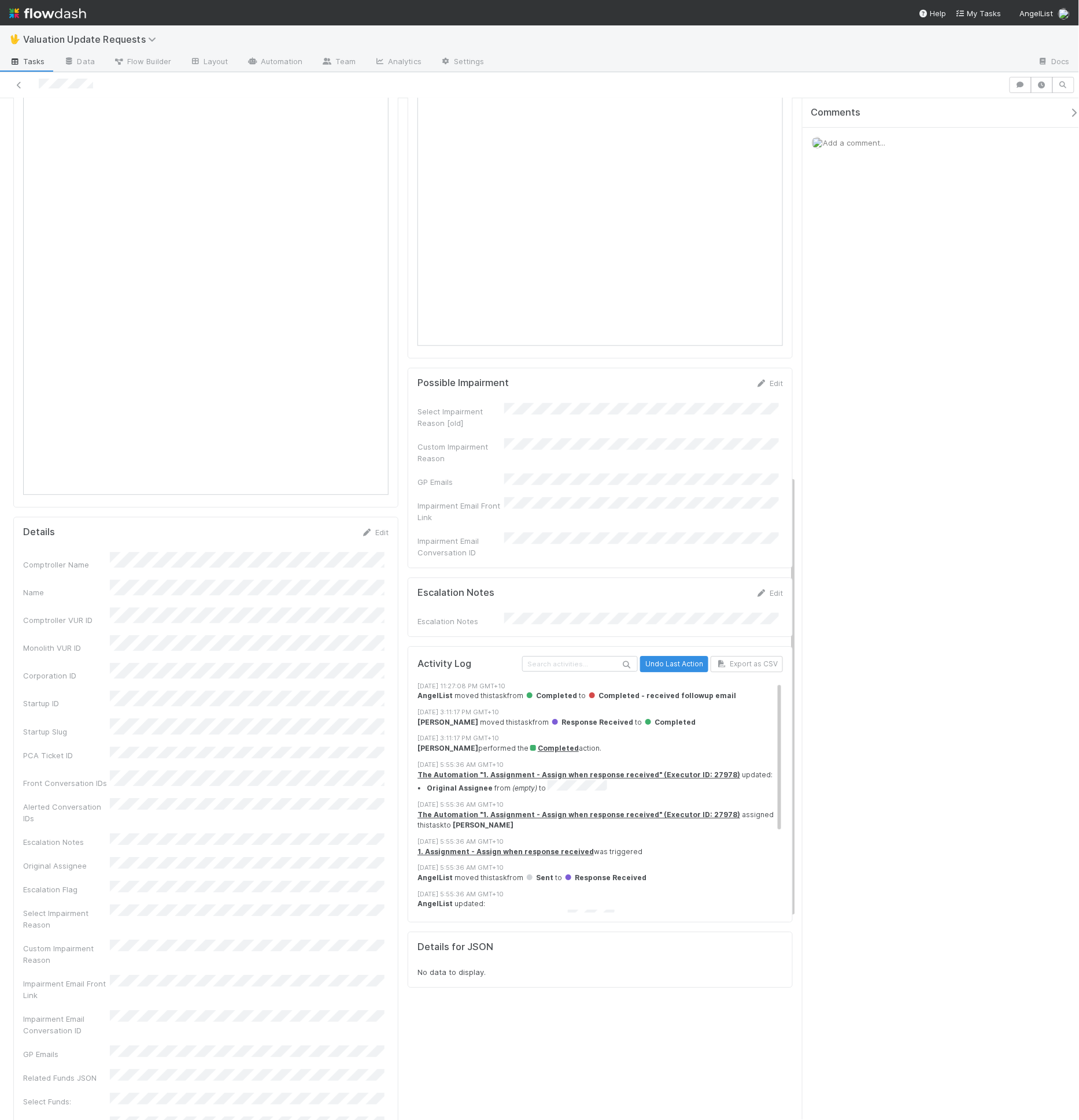
drag, startPoint x: 585, startPoint y: 674, endPoint x: 643, endPoint y: 681, distance: 58.4
click at [643, 682] on div "8/6/25, 11:27:08 PM GMT+10 AngelList moved this task from Completed to Complete…" at bounding box center [605, 692] width 375 height 20
click at [643, 692] on span "Completed - received followup email" at bounding box center [661, 696] width 148 height 8
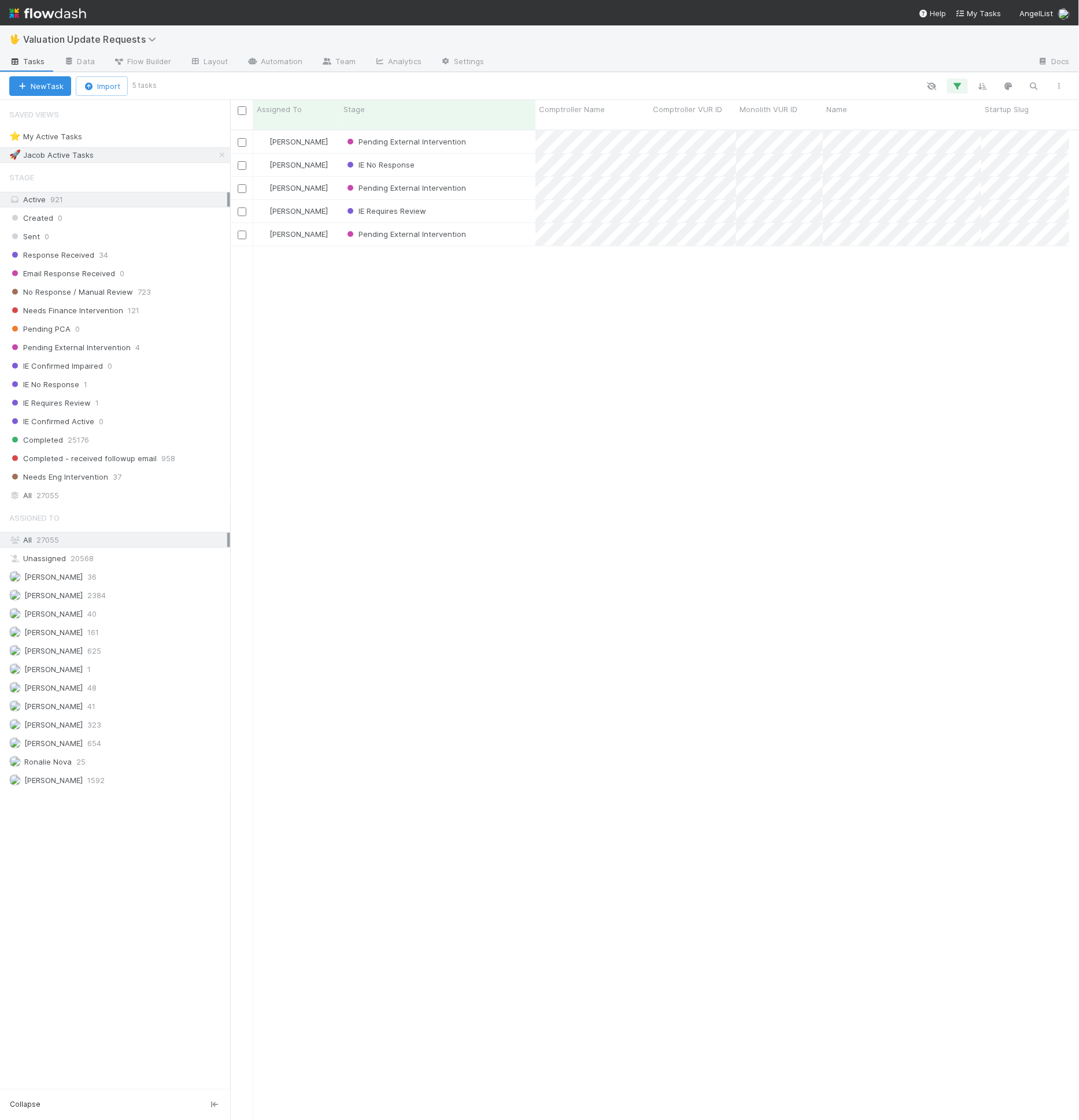
scroll to position [10, 10]
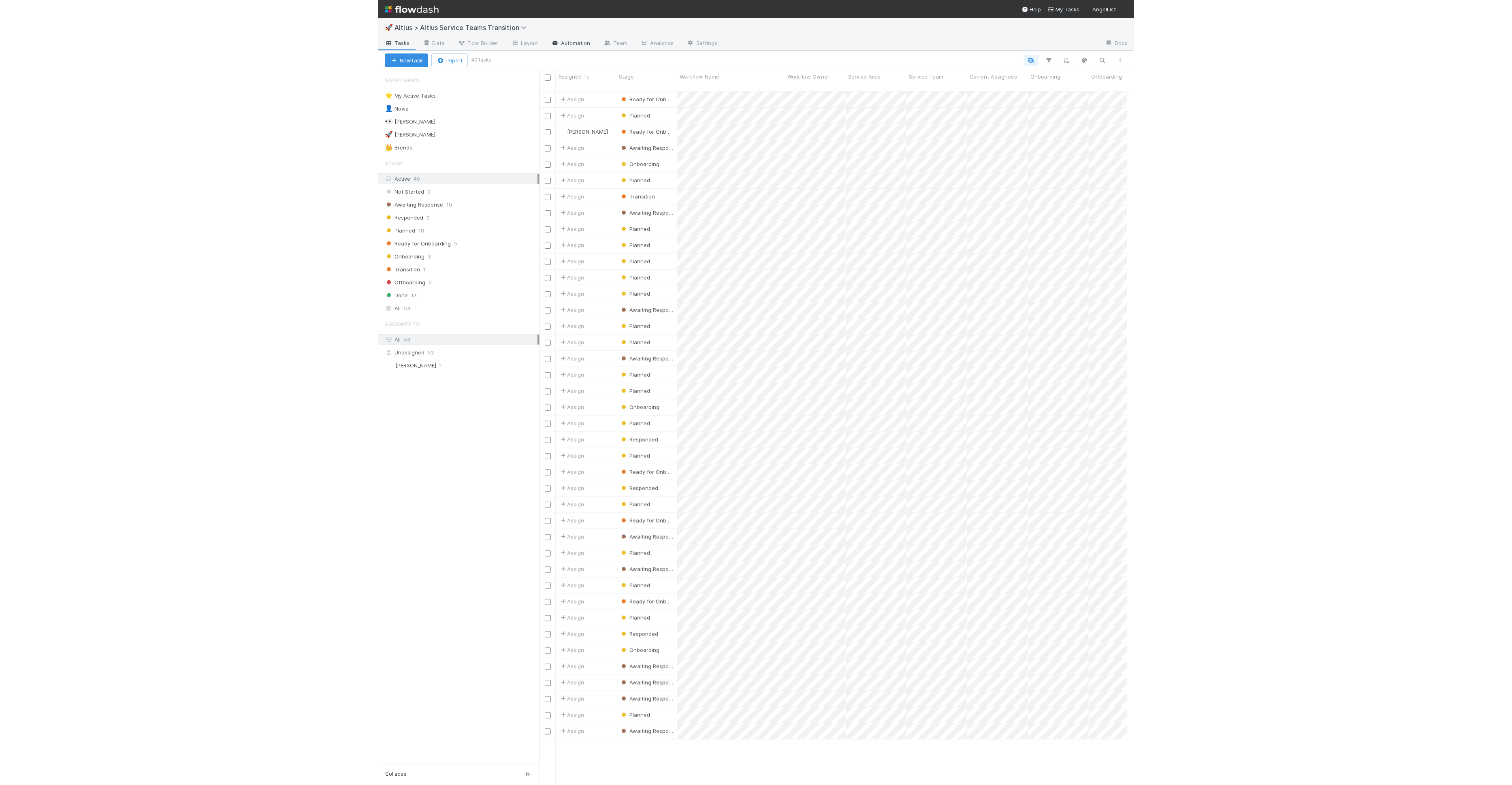
scroll to position [694, 581]
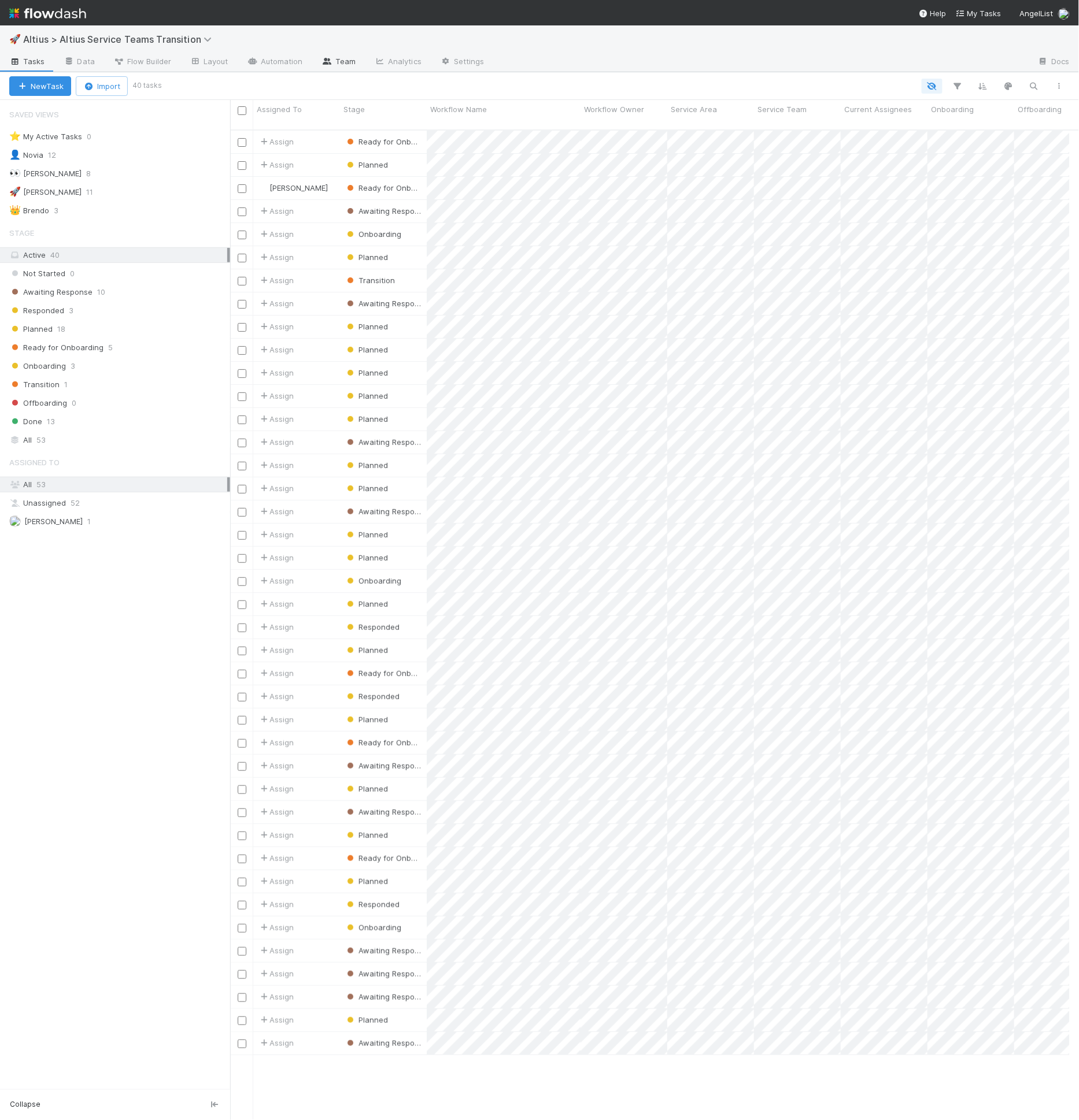
click at [330, 55] on link "Team" at bounding box center [338, 62] width 53 height 18
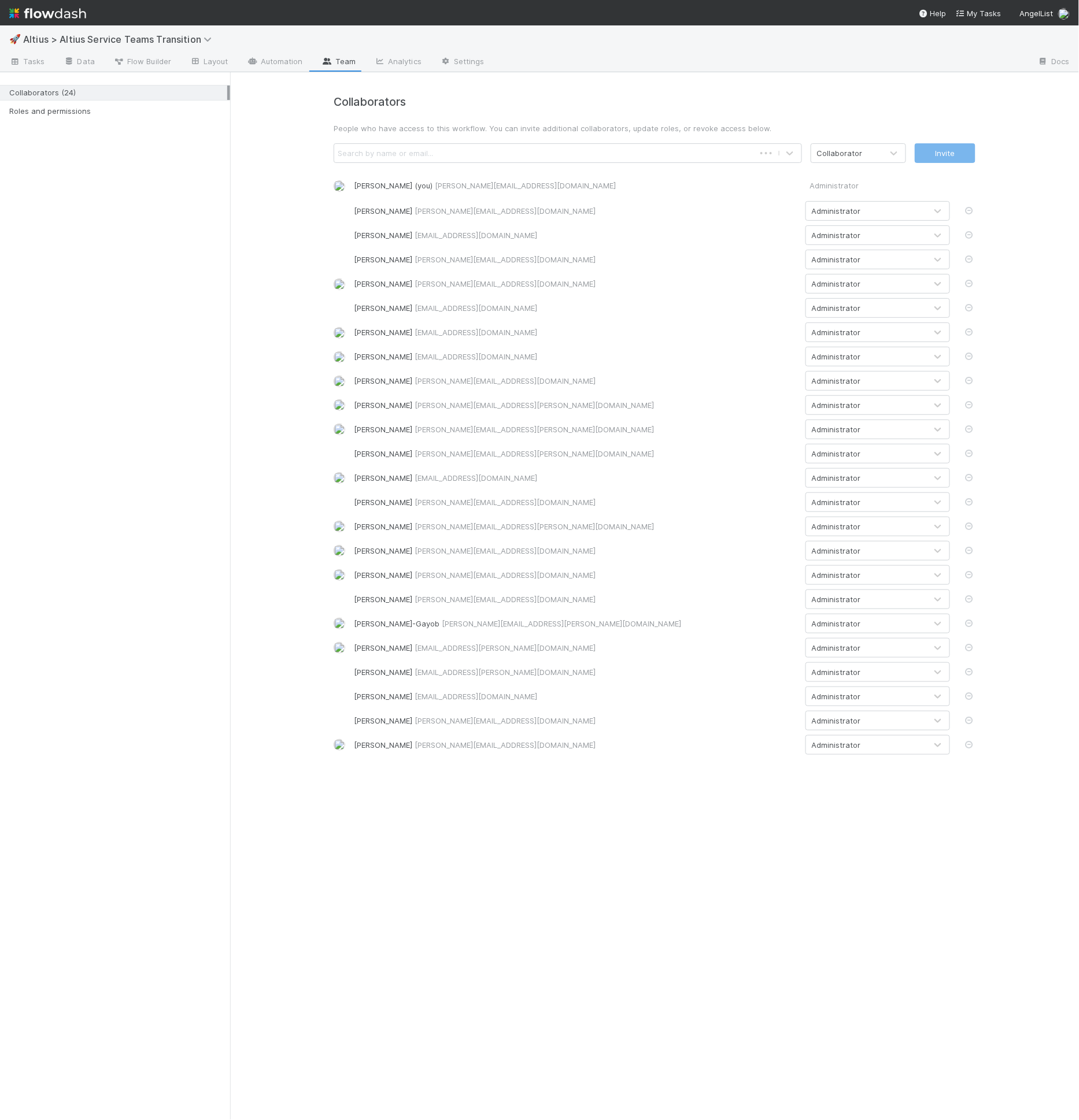
click at [407, 152] on div "Search by name or email..." at bounding box center [385, 153] width 96 height 12
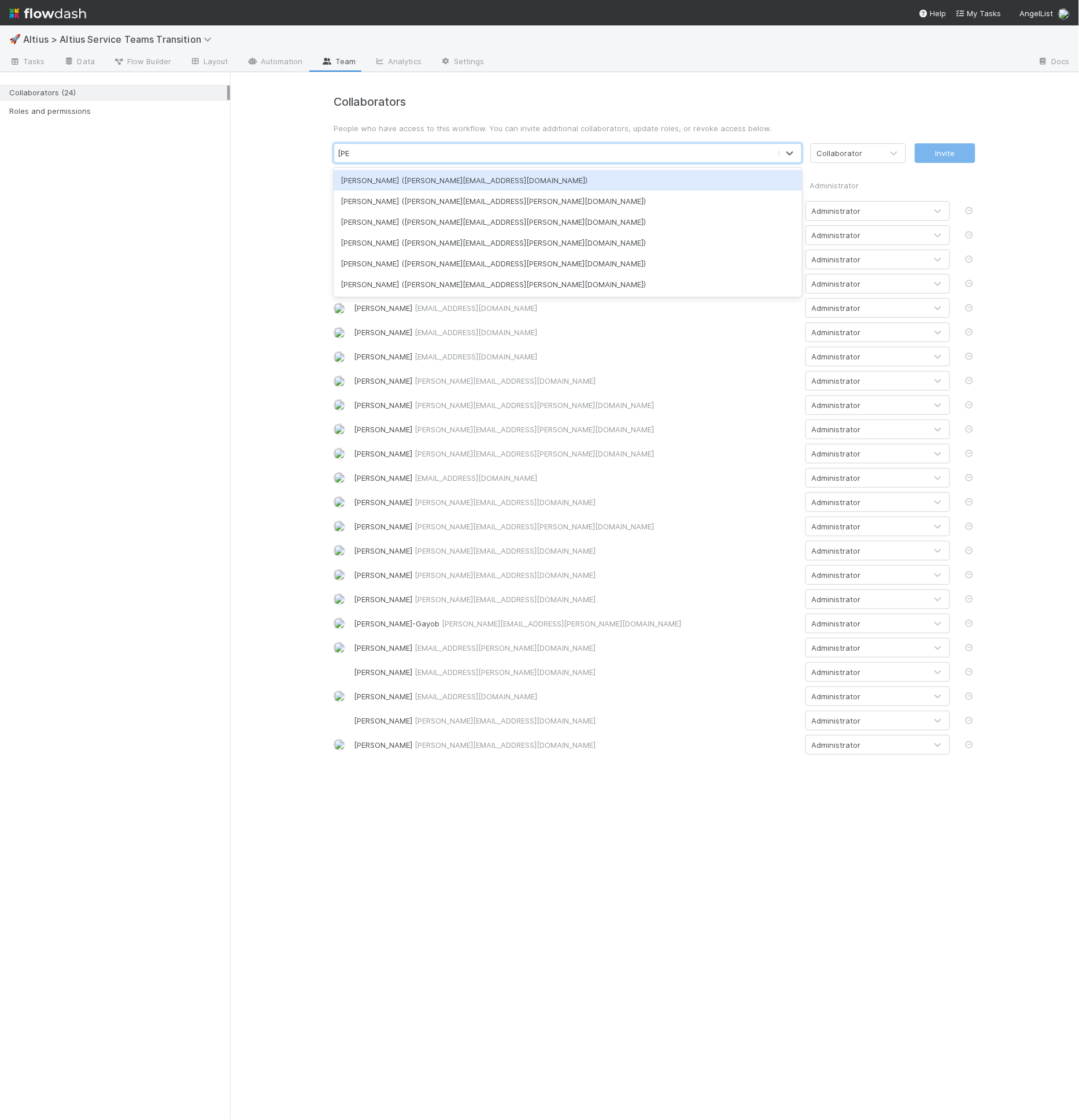
type input "[PERSON_NAME]"
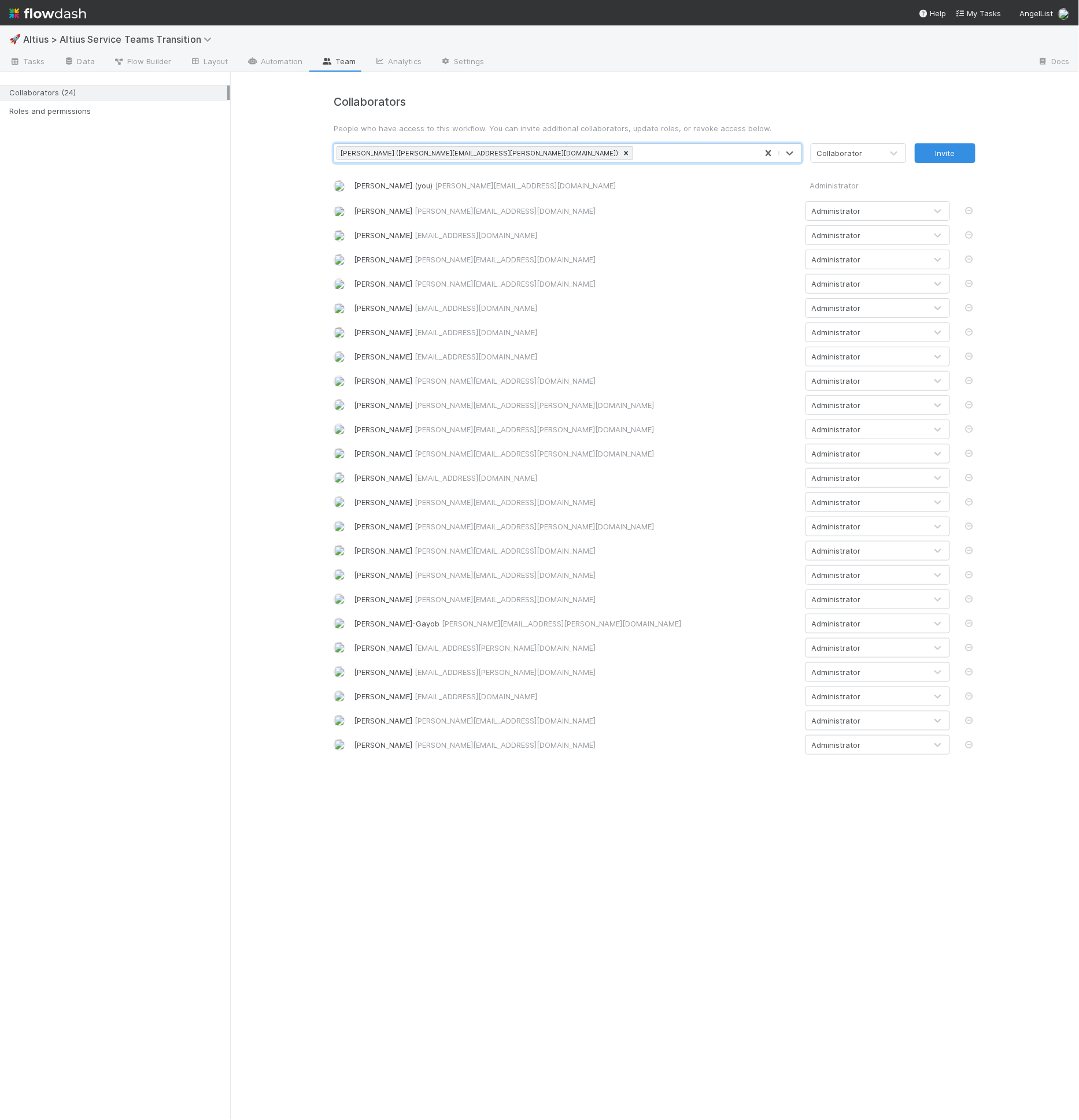
click at [840, 162] on div "Collaborator" at bounding box center [846, 153] width 71 height 18
click at [835, 206] on div "Administrator" at bounding box center [858, 201] width 96 height 21
click at [968, 158] on button "Invite" at bounding box center [945, 152] width 60 height 19
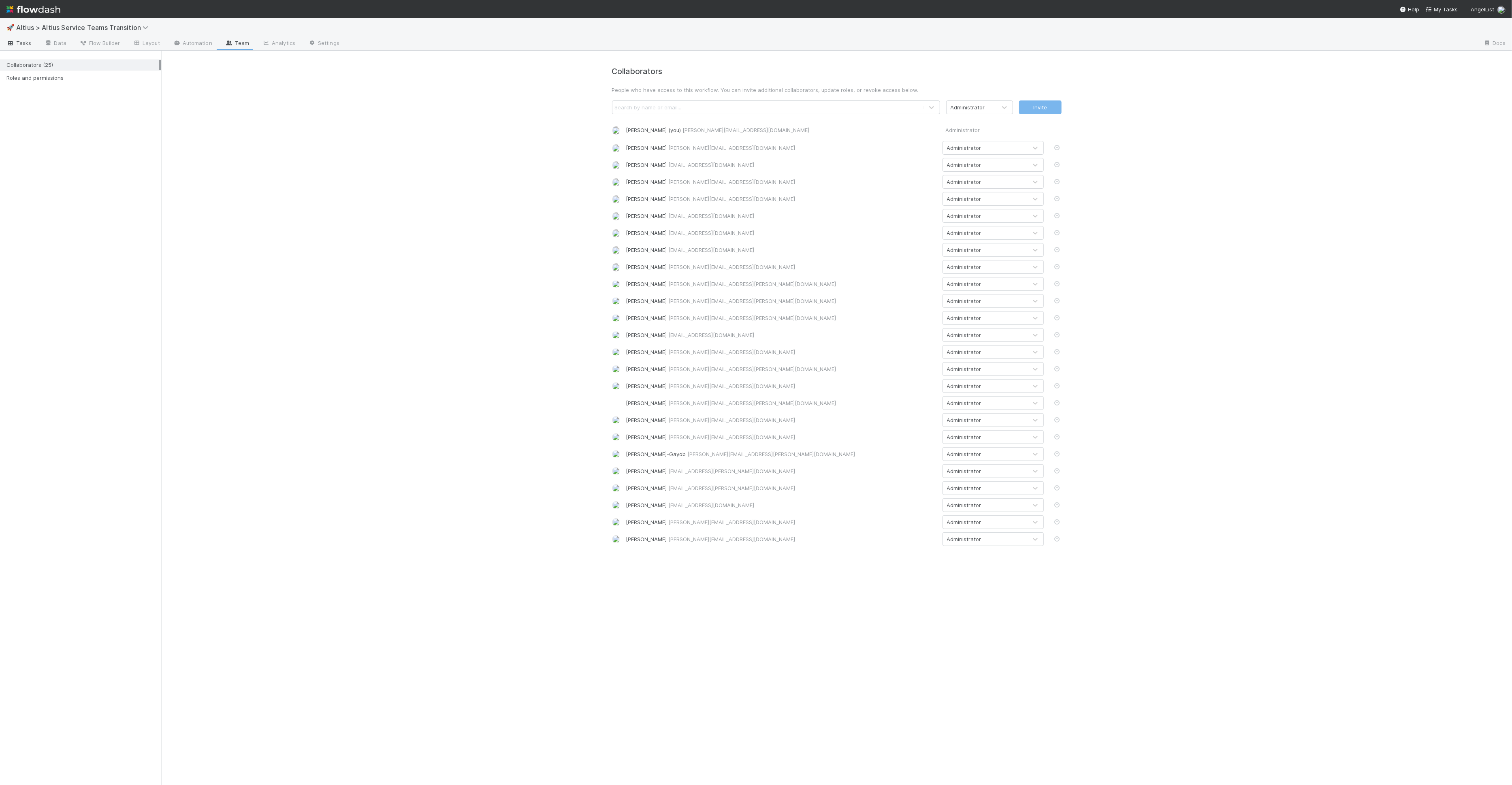
click at [8, 41] on icon at bounding box center [11, 43] width 8 height 5
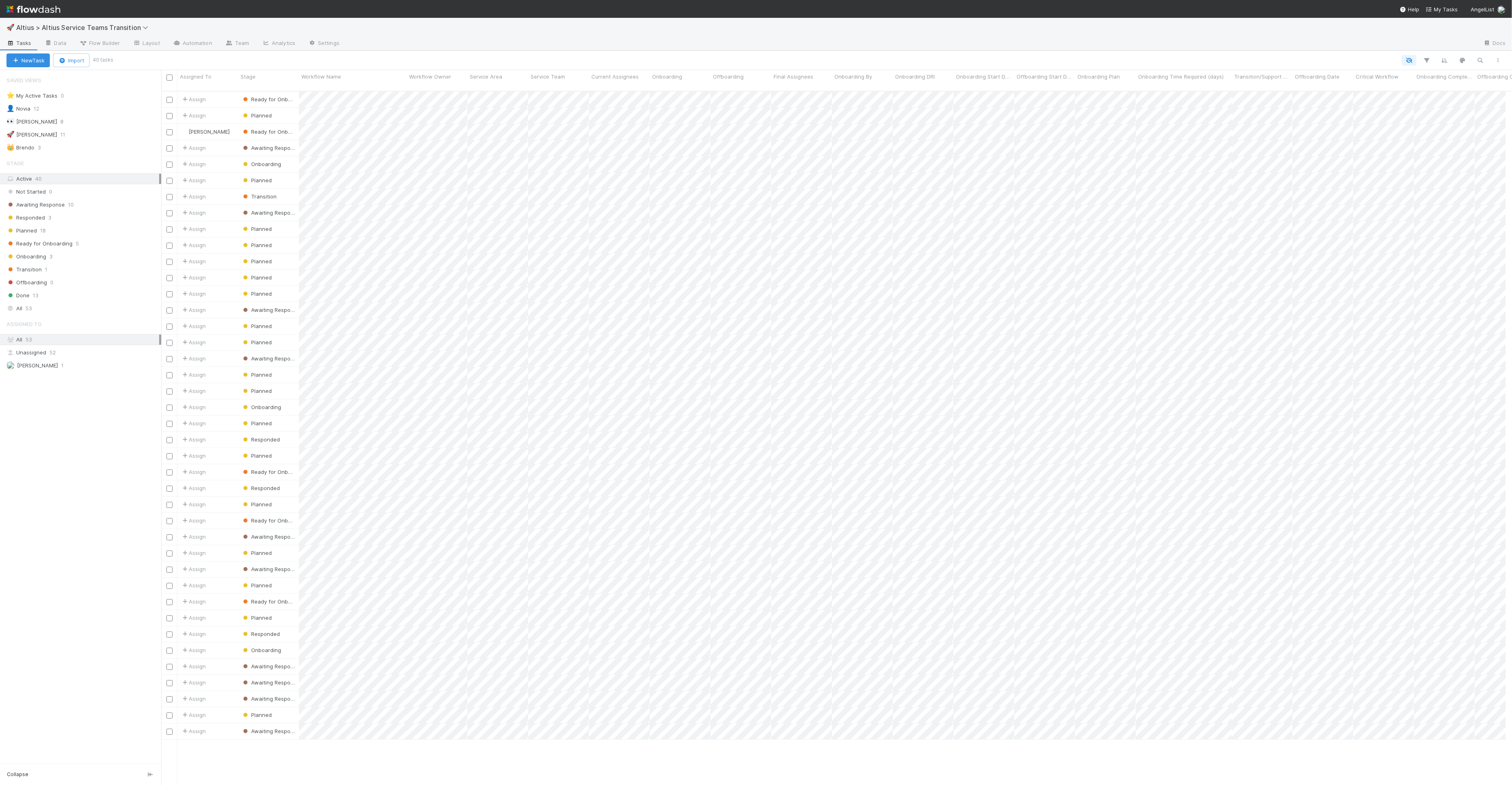
scroll to position [694, 1337]
click at [96, 242] on div "Ready for Onboarding 5" at bounding box center [84, 243] width 155 height 10
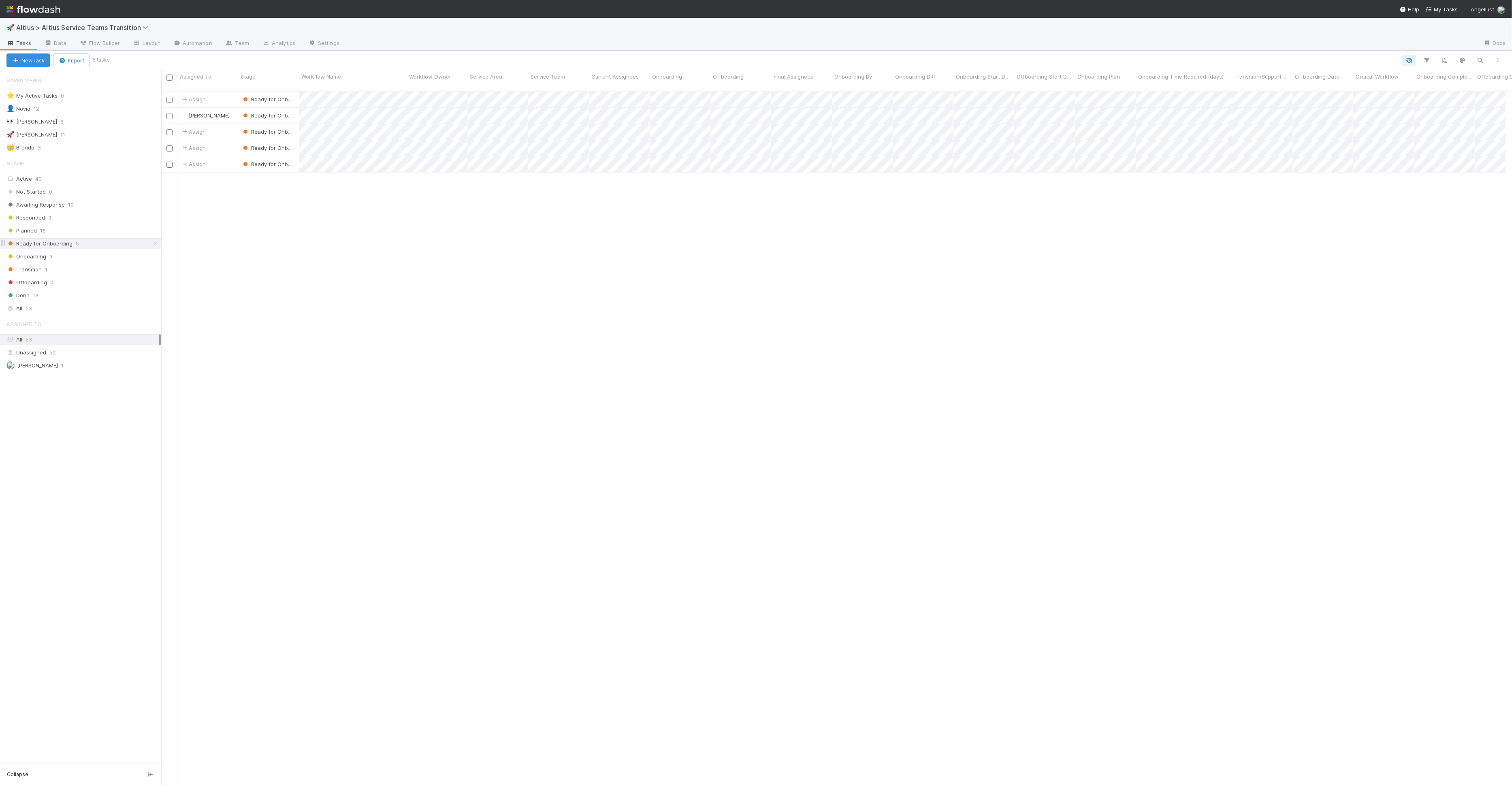
scroll to position [694, 1337]
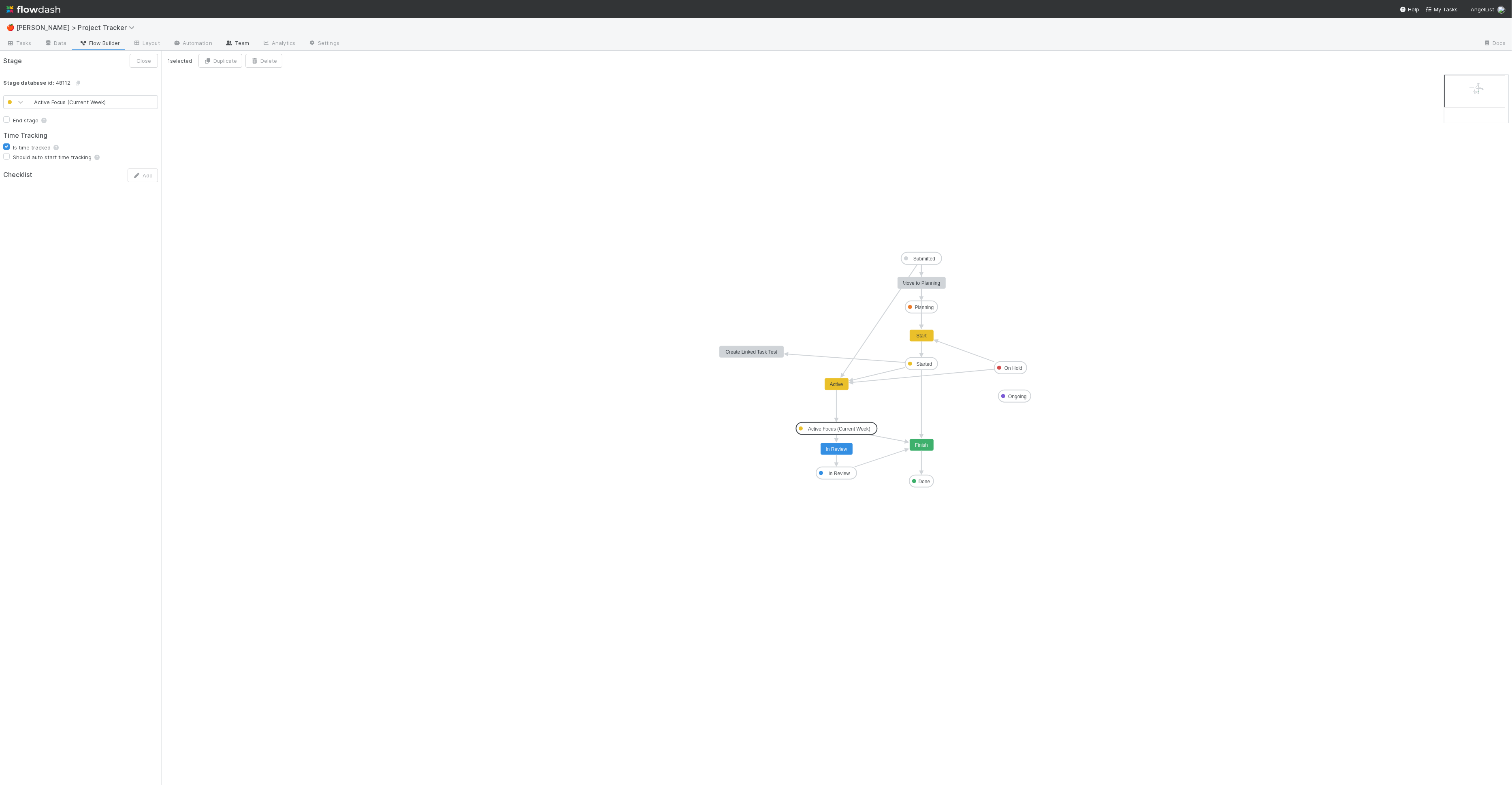
click at [225, 45] on icon at bounding box center [230, 43] width 8 height 5
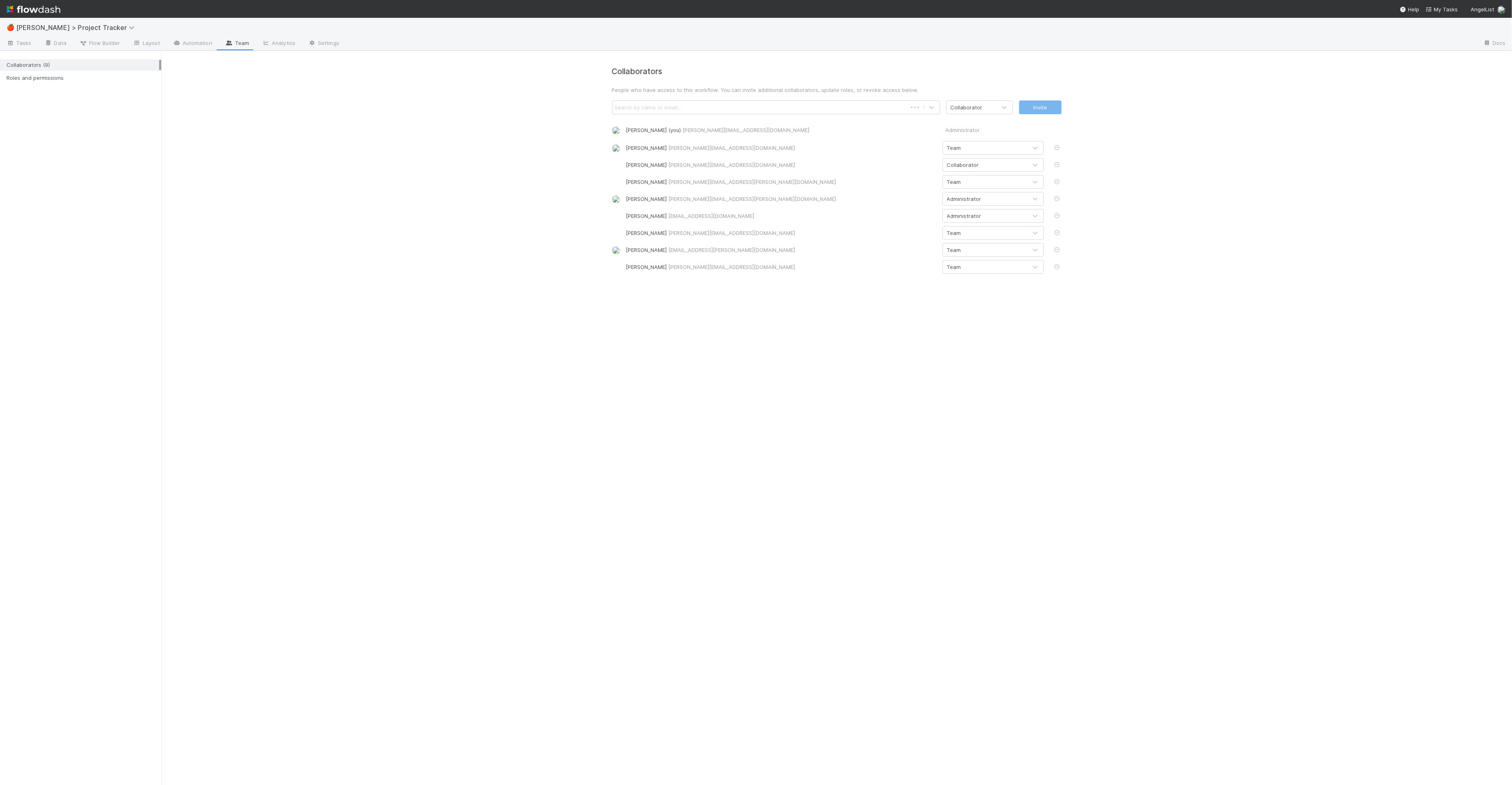
click at [696, 106] on div "Search by name or email..." at bounding box center [760, 107] width 295 height 13
type input "[PERSON_NAME]"
click at [662, 140] on div "[PERSON_NAME] ([PERSON_NAME][EMAIL_ADDRESS][PERSON_NAME][DOMAIN_NAME])" at bounding box center [776, 141] width 328 height 15
click at [990, 109] on div "Collaborator" at bounding box center [971, 107] width 50 height 13
click at [980, 143] on div "Team" at bounding box center [980, 141] width 67 height 15
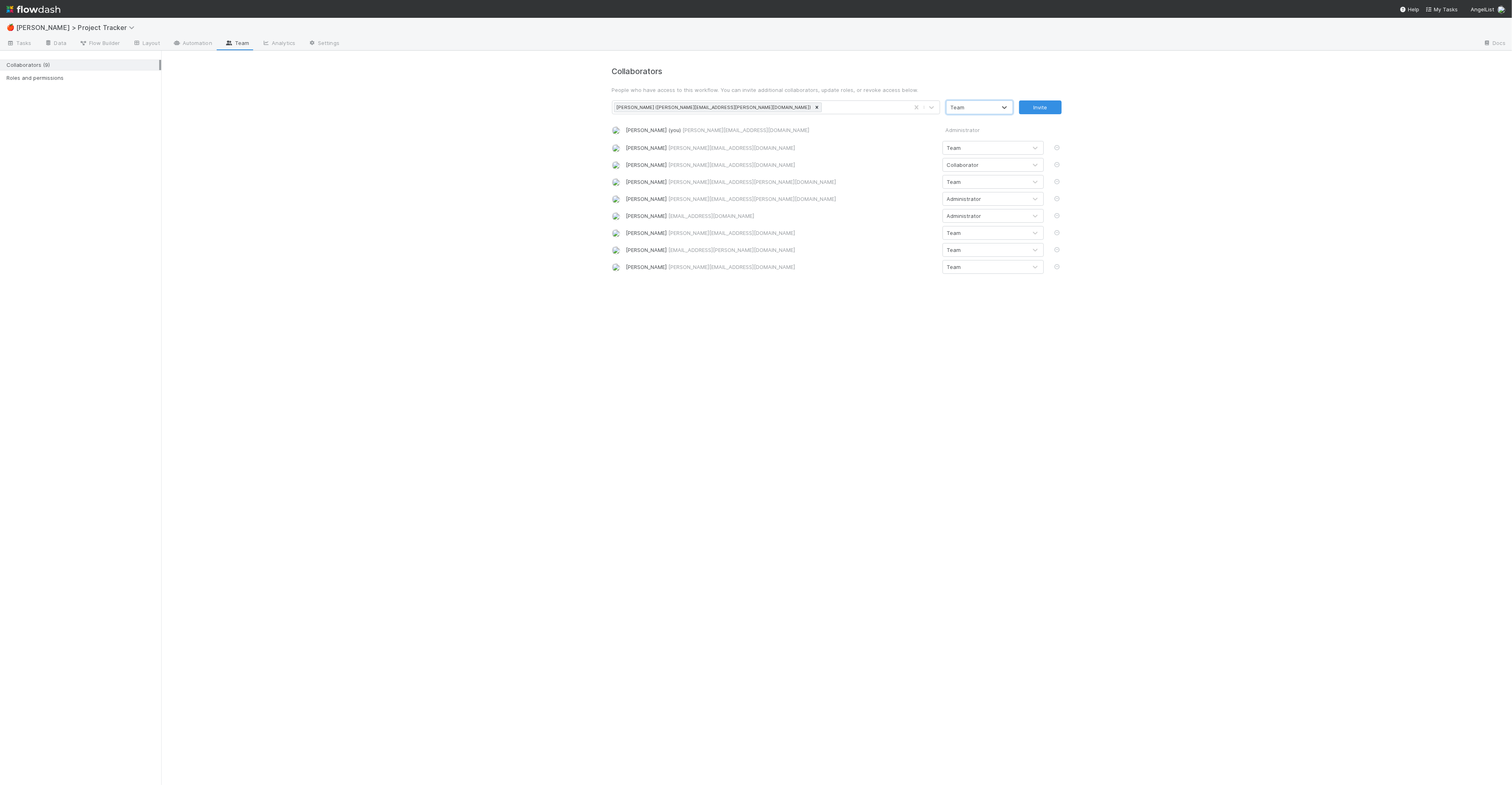
drag, startPoint x: 969, startPoint y: 110, endPoint x: 970, endPoint y: 116, distance: 6.1
click at [969, 111] on div "Team" at bounding box center [971, 107] width 50 height 13
click at [970, 151] on div "Administrator" at bounding box center [980, 156] width 67 height 15
click at [1028, 109] on button "Invite" at bounding box center [1040, 107] width 42 height 14
click at [19, 51] on div "Collaborators (10) Roles and permissions" at bounding box center [80, 417] width 161 height 735
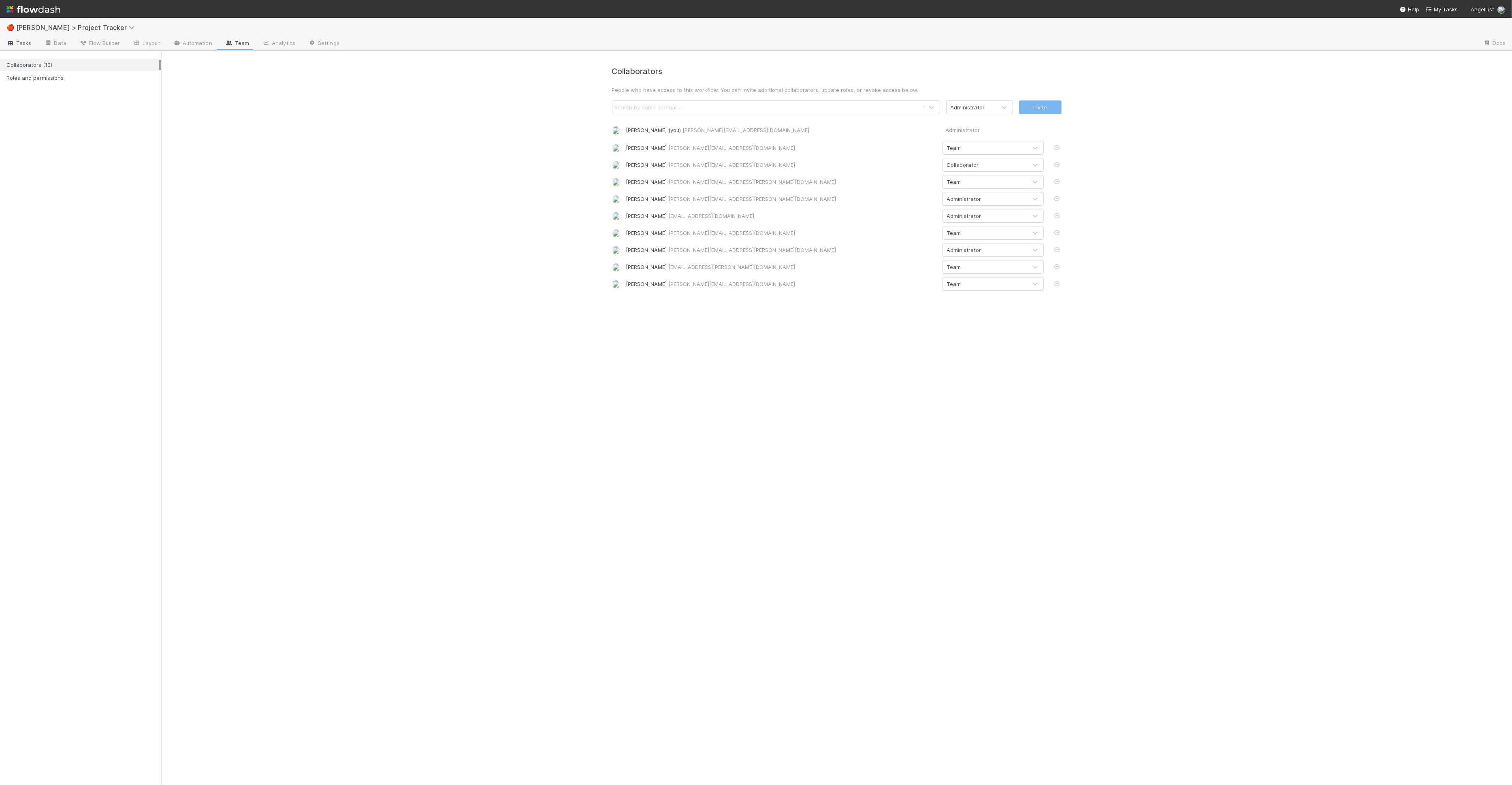
click at [19, 45] on span "Tasks" at bounding box center [19, 43] width 25 height 8
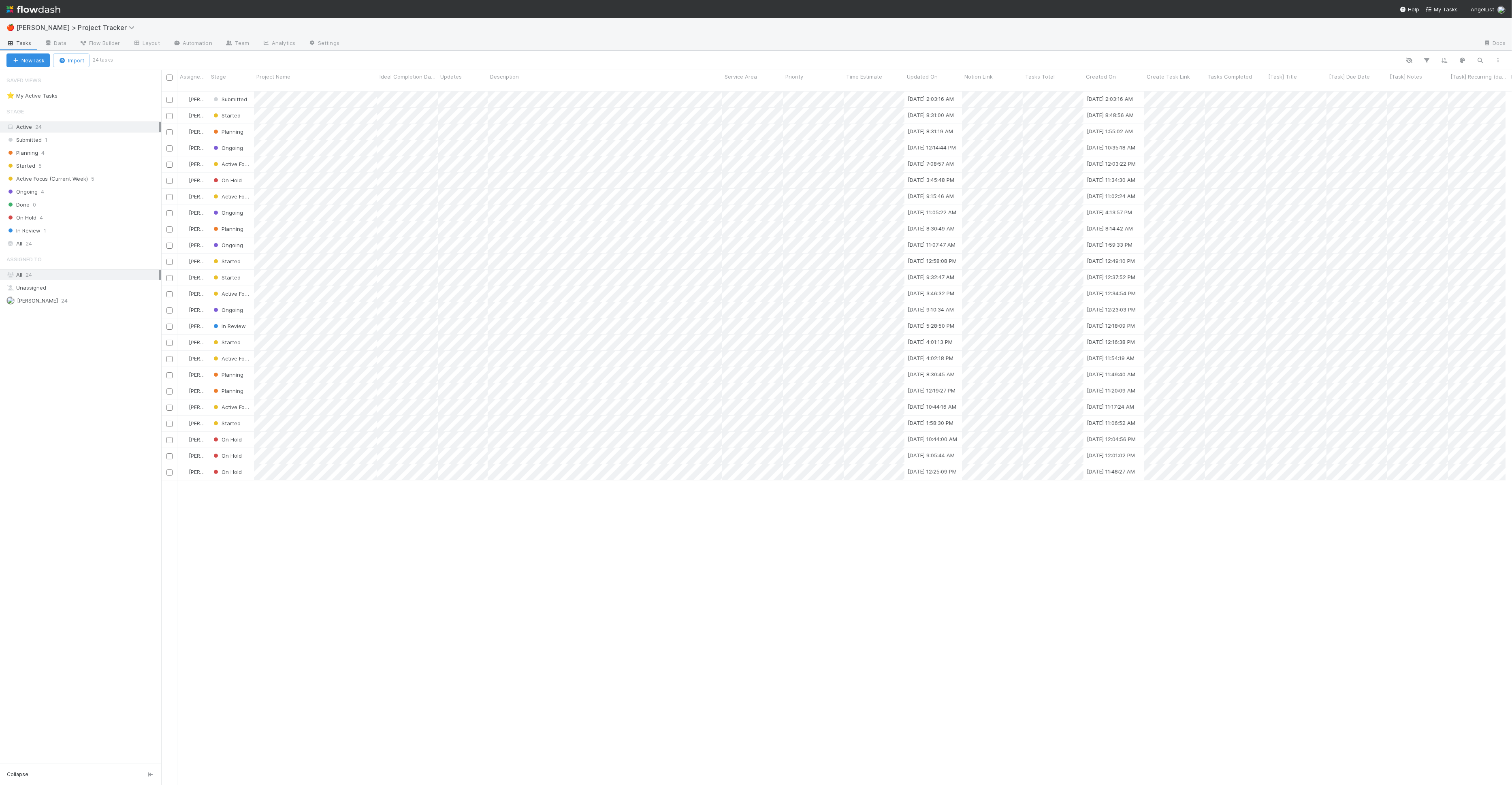
scroll to position [694, 1337]
click at [86, 168] on div "Started 5" at bounding box center [84, 166] width 155 height 10
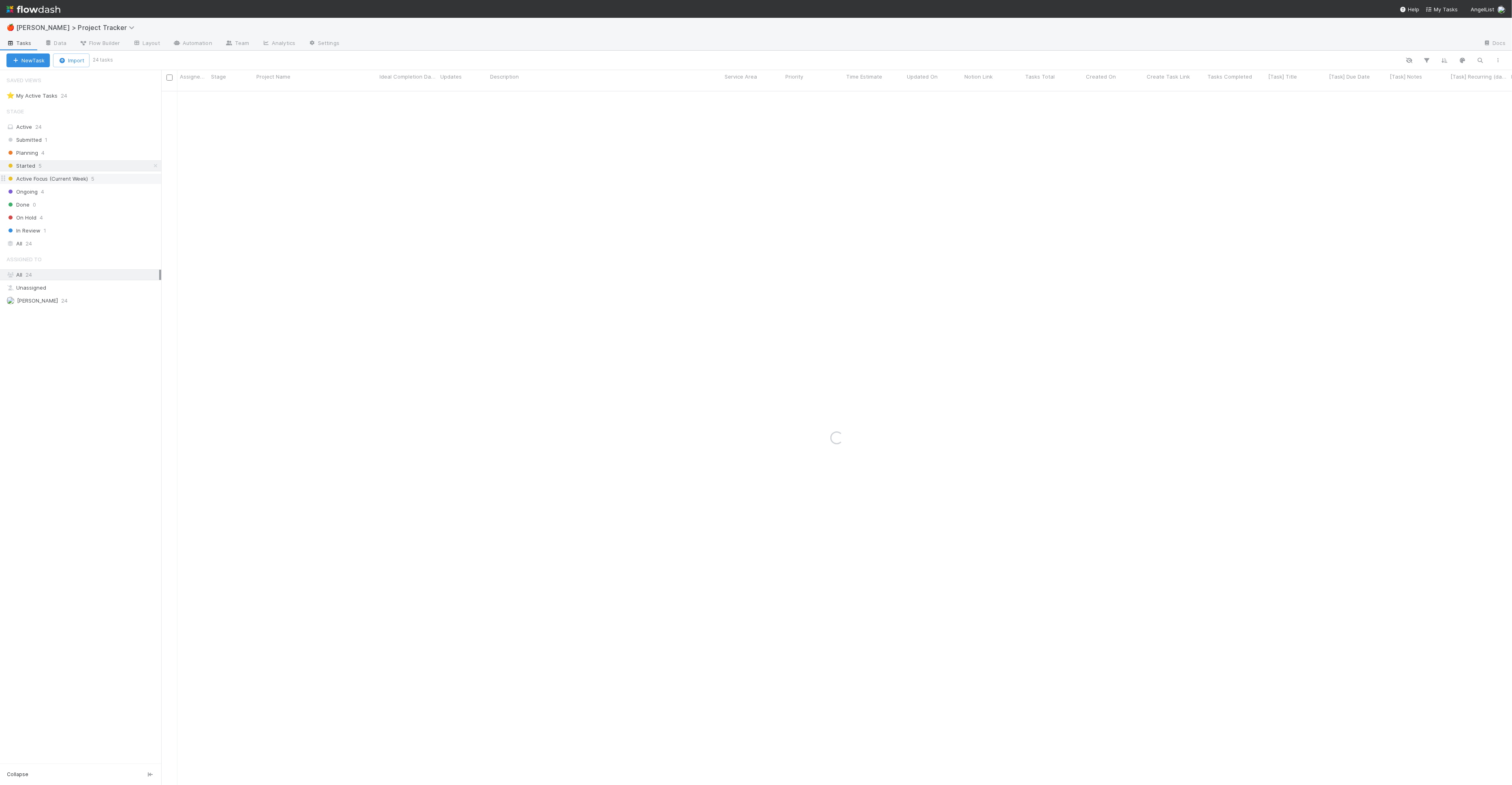
click at [86, 176] on span "Active Focus (Current Week)" at bounding box center [47, 178] width 82 height 10
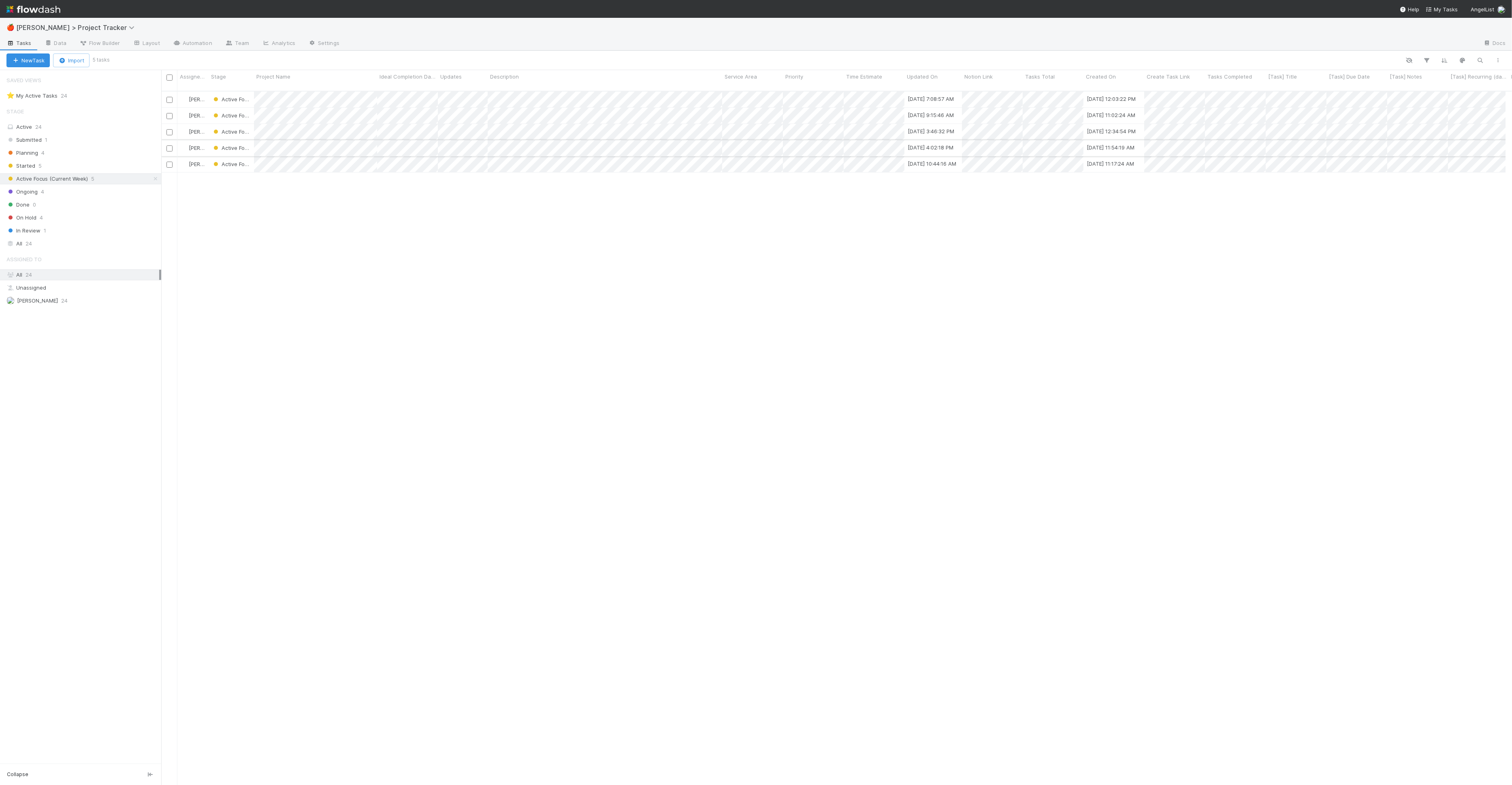
scroll to position [694, 1337]
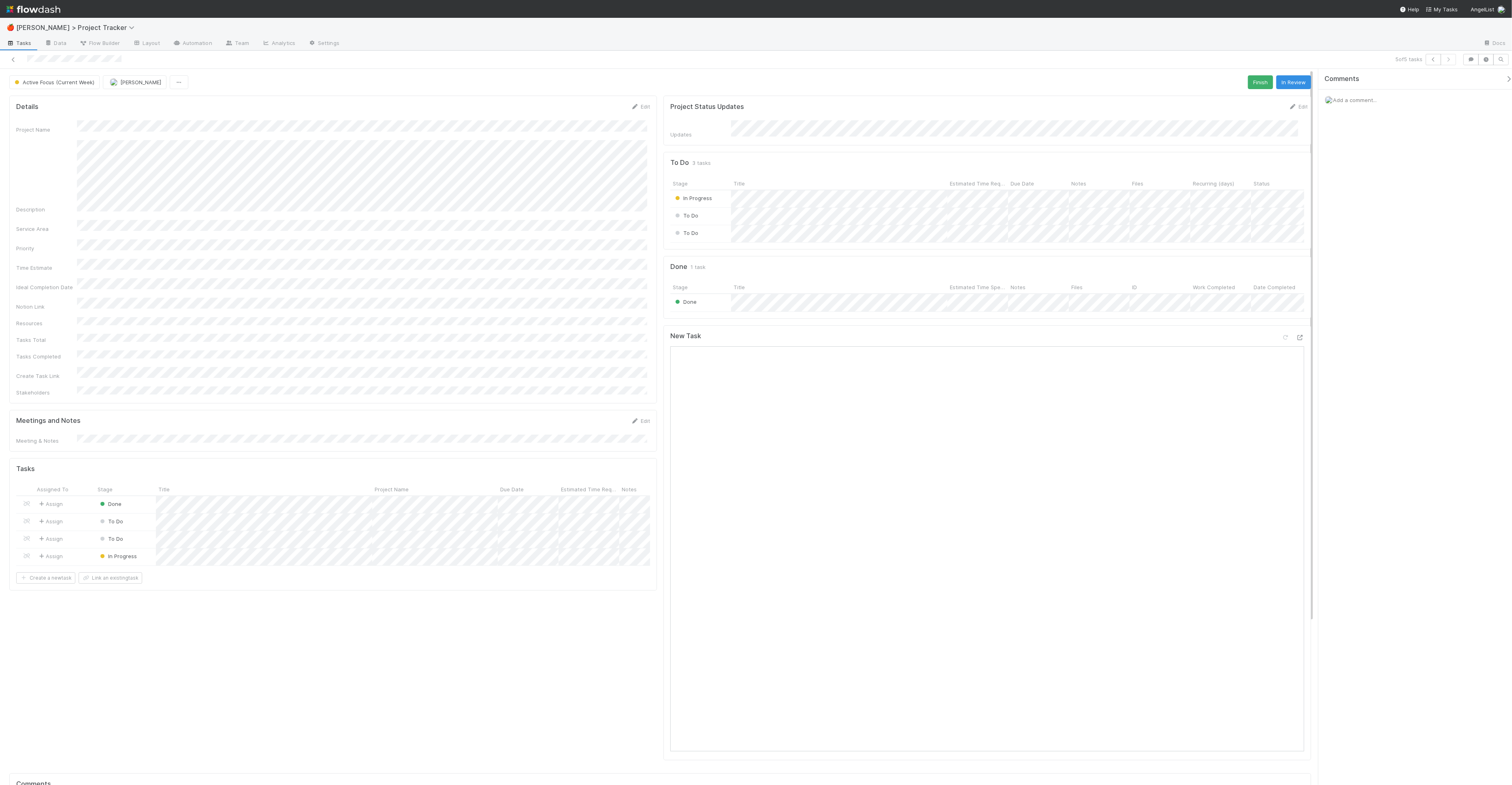
click at [1176, 99] on div "Project Status Updates Edit Updates" at bounding box center [987, 120] width 647 height 50
drag, startPoint x: 1437, startPoint y: 62, endPoint x: 1379, endPoint y: 56, distance: 58.3
click at [1379, 56] on div "5 of 5 tasks" at bounding box center [1096, 59] width 727 height 11
click at [1435, 57] on icon "button" at bounding box center [1433, 59] width 8 height 5
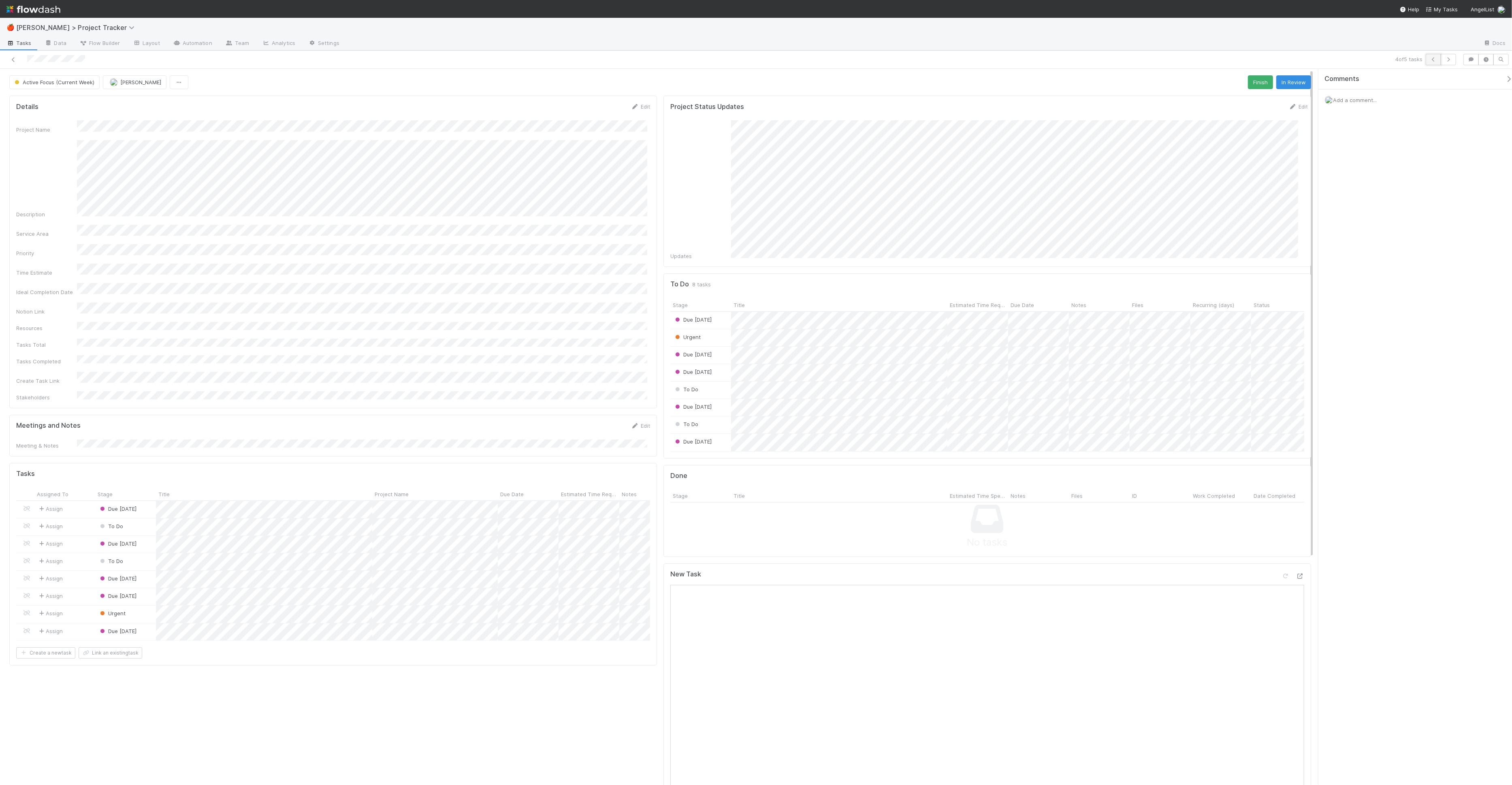
click at [1436, 60] on icon "button" at bounding box center [1433, 59] width 8 height 5
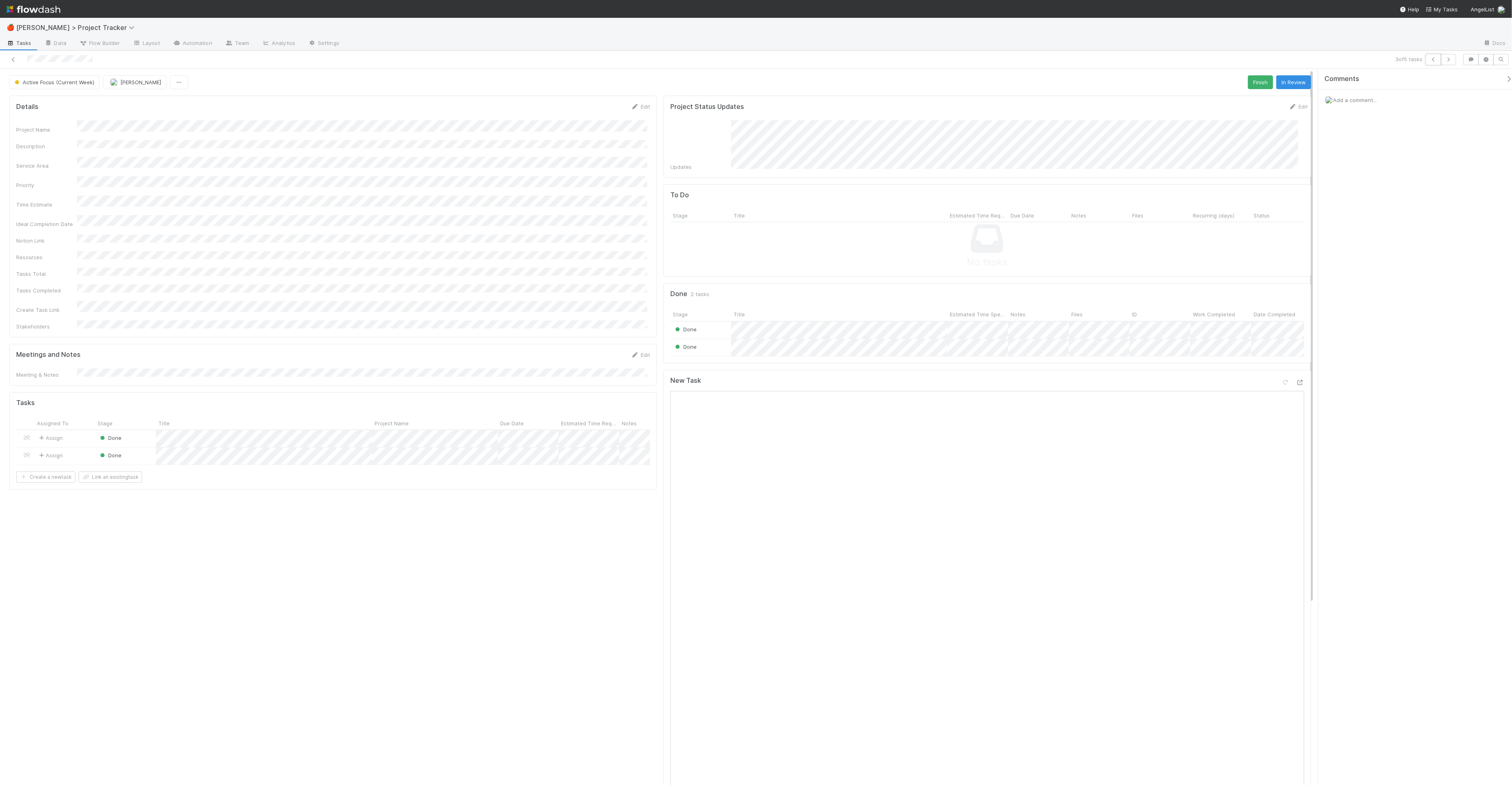
click at [1436, 60] on icon "button" at bounding box center [1433, 59] width 8 height 5
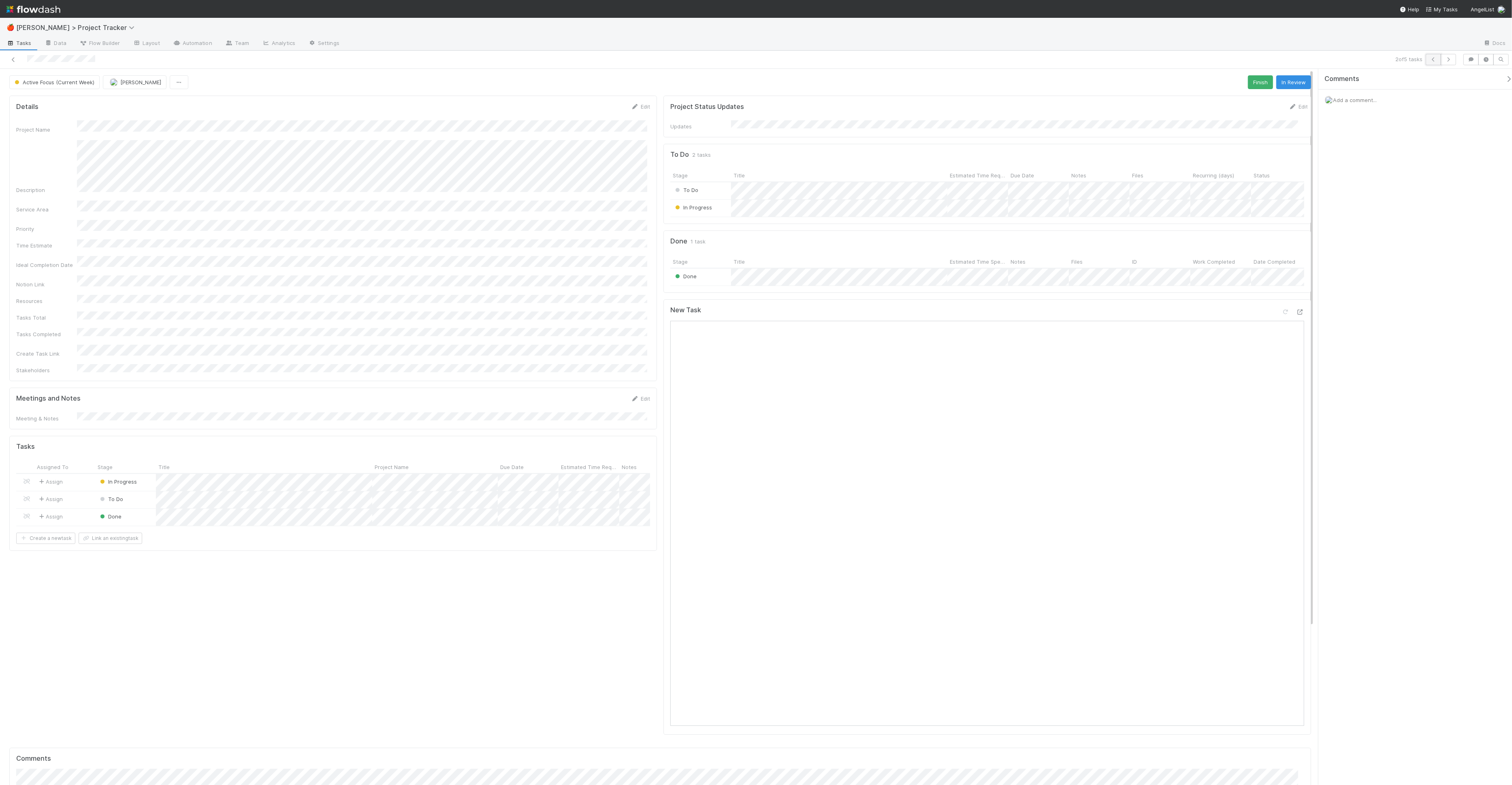
click at [1435, 60] on icon "button" at bounding box center [1433, 59] width 8 height 5
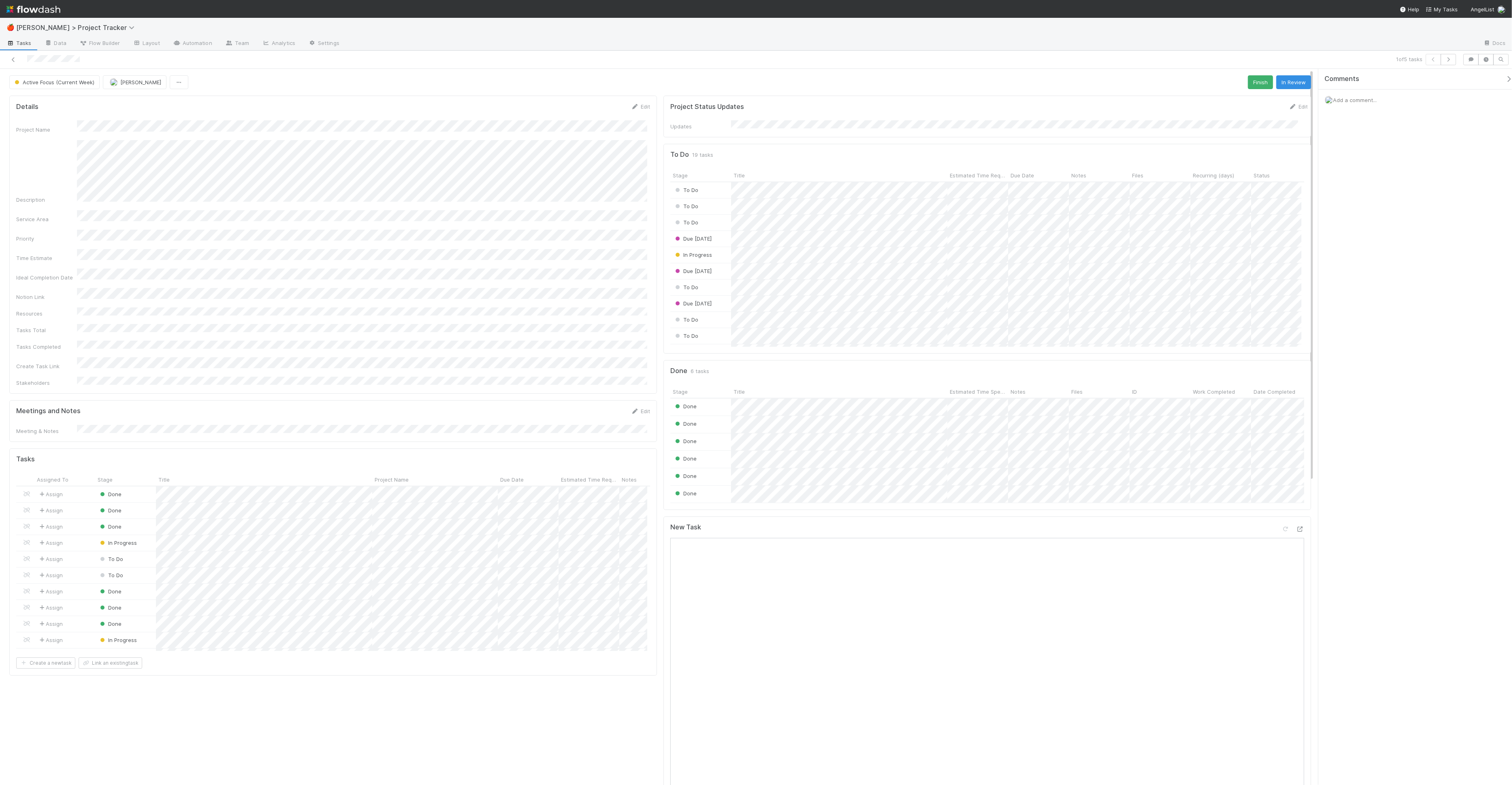
click at [18, 46] on span "Tasks" at bounding box center [19, 43] width 25 height 8
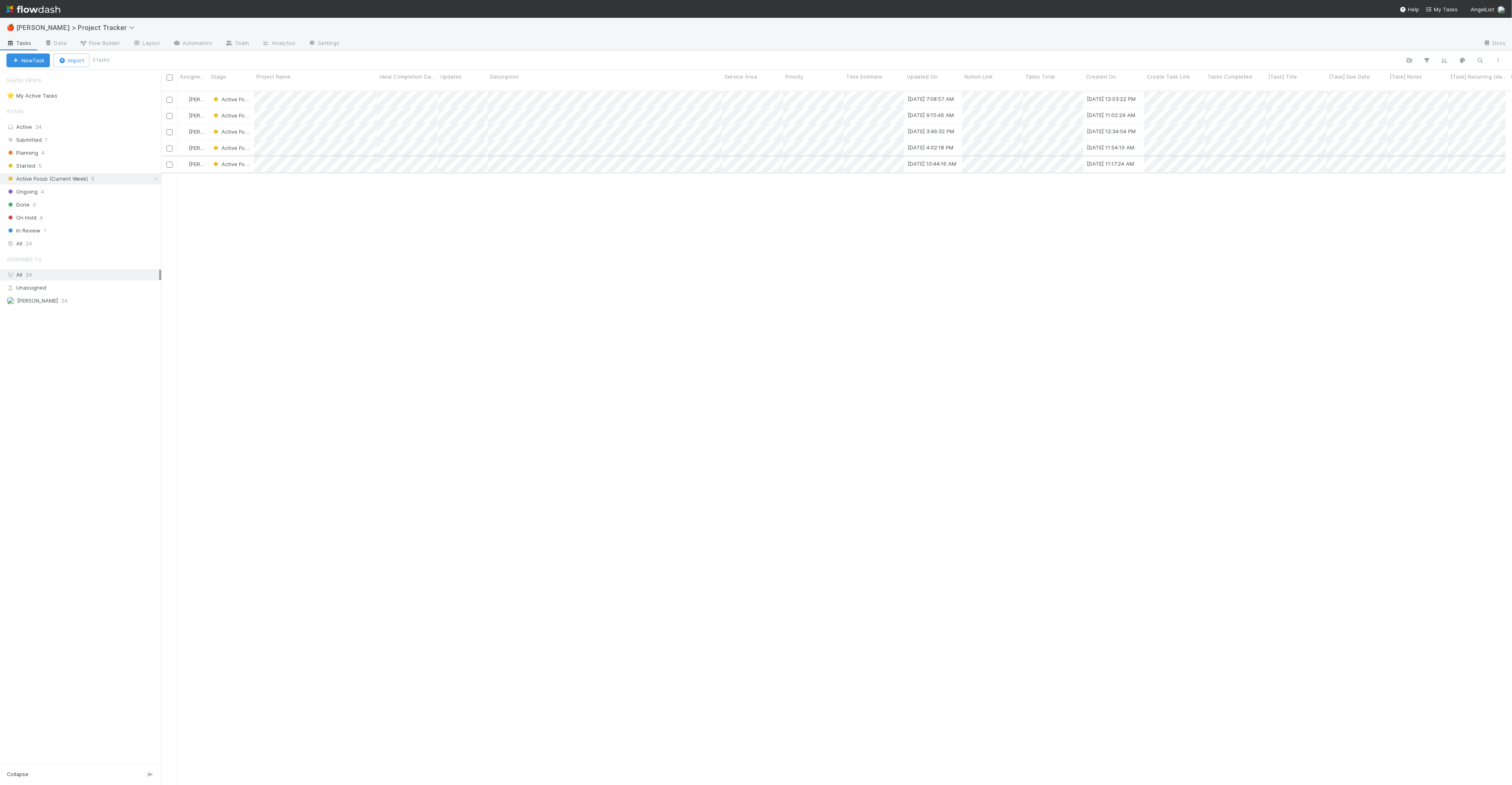
scroll to position [694, 1337]
click at [109, 167] on div "Started 5" at bounding box center [84, 166] width 155 height 10
click at [102, 187] on div "Ongoing 4" at bounding box center [84, 191] width 155 height 10
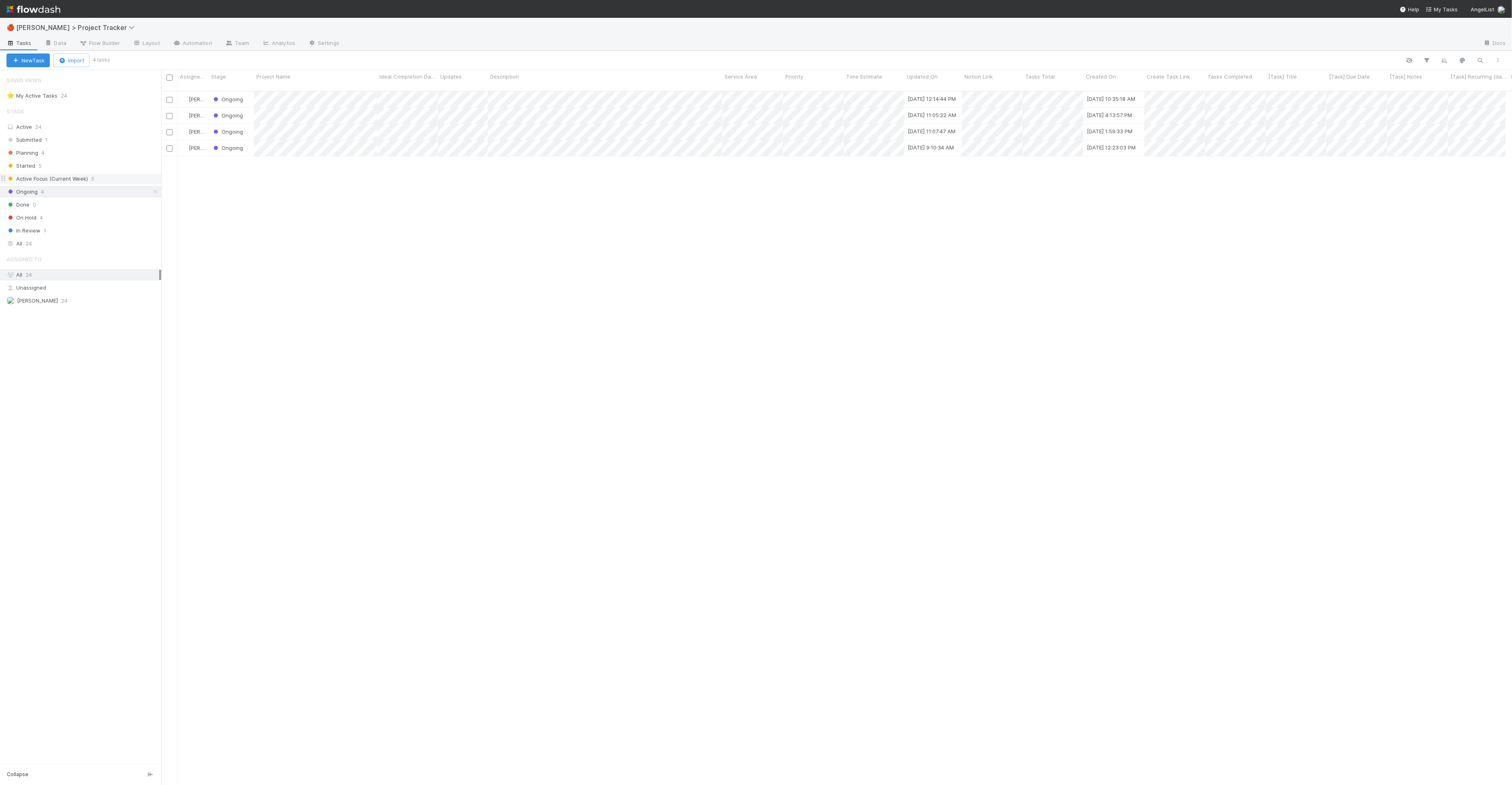
click at [95, 178] on div "Active Focus (Current Week) 5" at bounding box center [84, 178] width 155 height 10
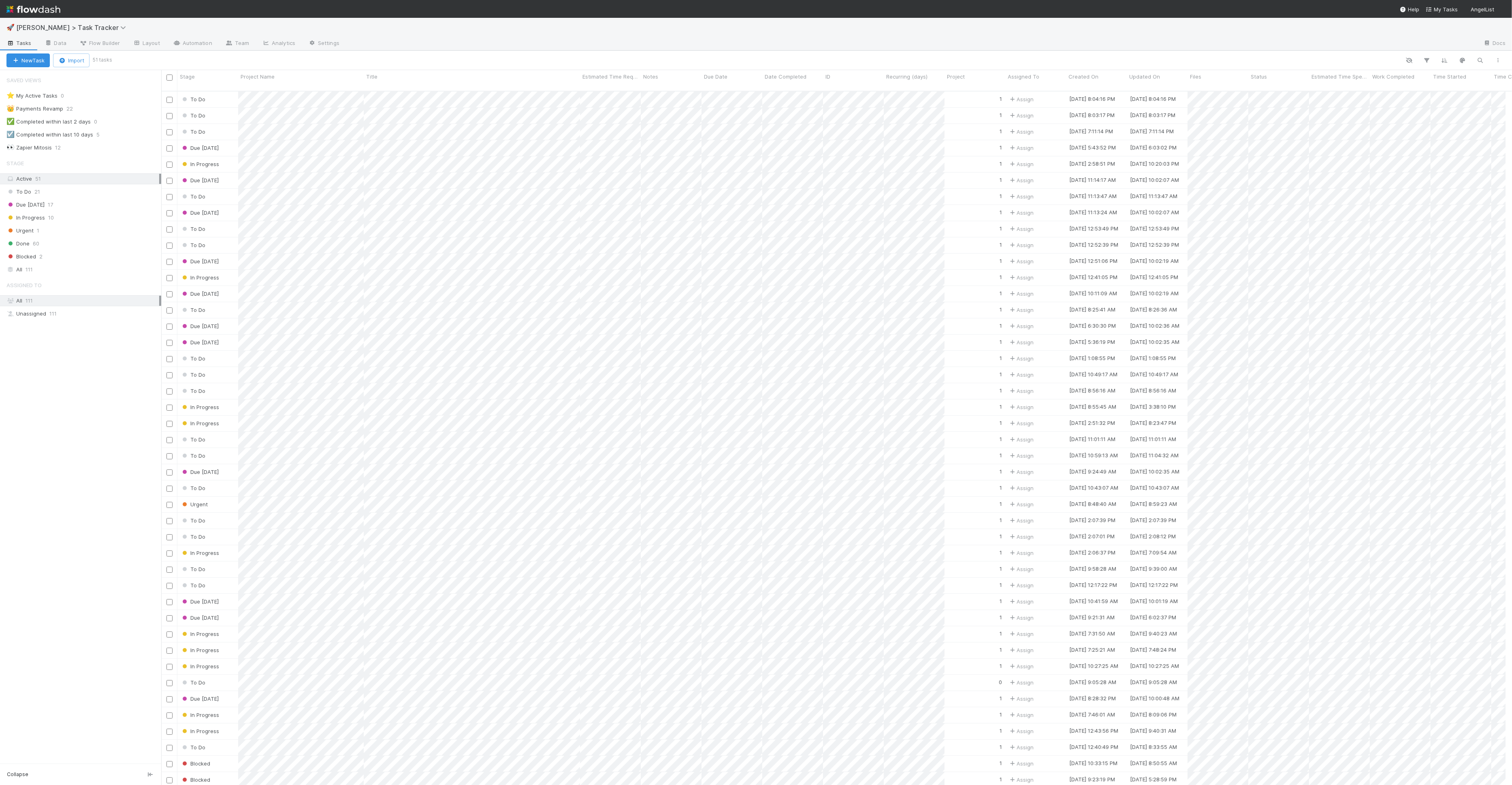
scroll to position [7, 7]
click at [243, 44] on link "Team" at bounding box center [237, 43] width 37 height 13
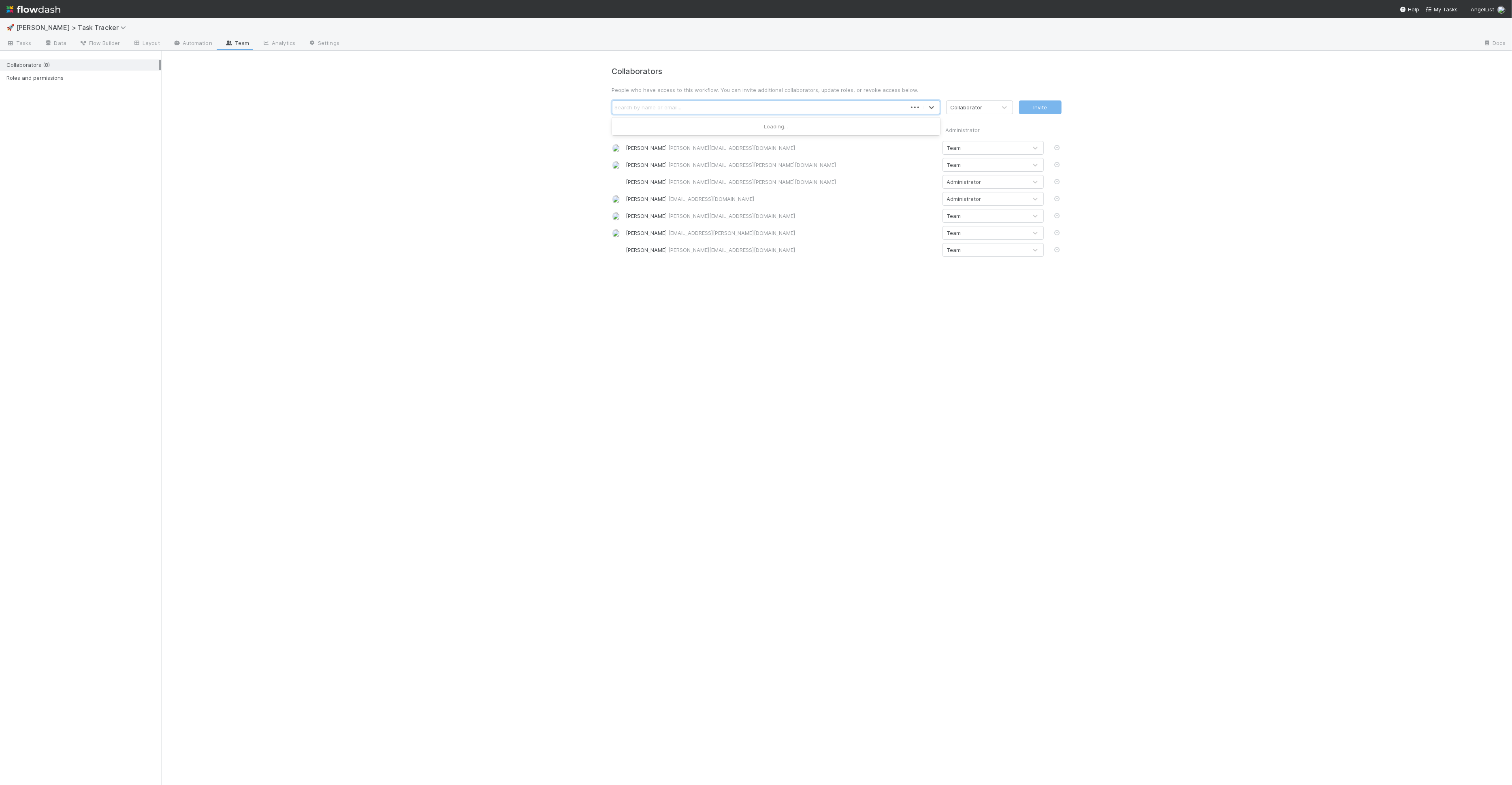
click at [743, 112] on div "Search by name or email..." at bounding box center [760, 107] width 295 height 13
type input "[PERSON_NAME]"
click at [968, 106] on div "Collaborator" at bounding box center [967, 107] width 32 height 8
click at [960, 151] on div "Administrator" at bounding box center [980, 156] width 67 height 15
click at [1041, 111] on button "Invite" at bounding box center [1040, 107] width 42 height 14
